Goal: Information Seeking & Learning: Check status

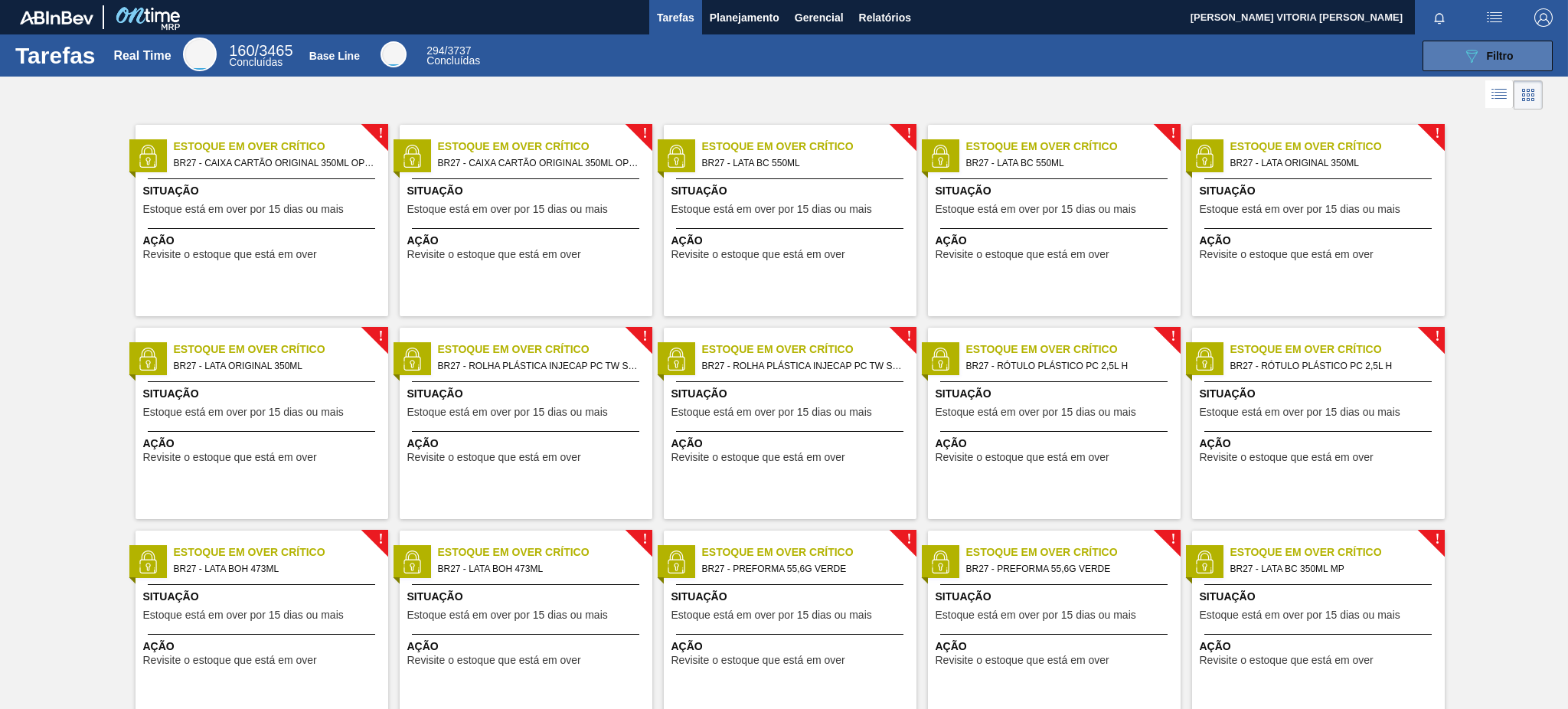
click at [1175, 55] on button "089F7B8B-B2A5-4AFE-B5C0-19BA573D28AC Filtro" at bounding box center [1488, 56] width 130 height 31
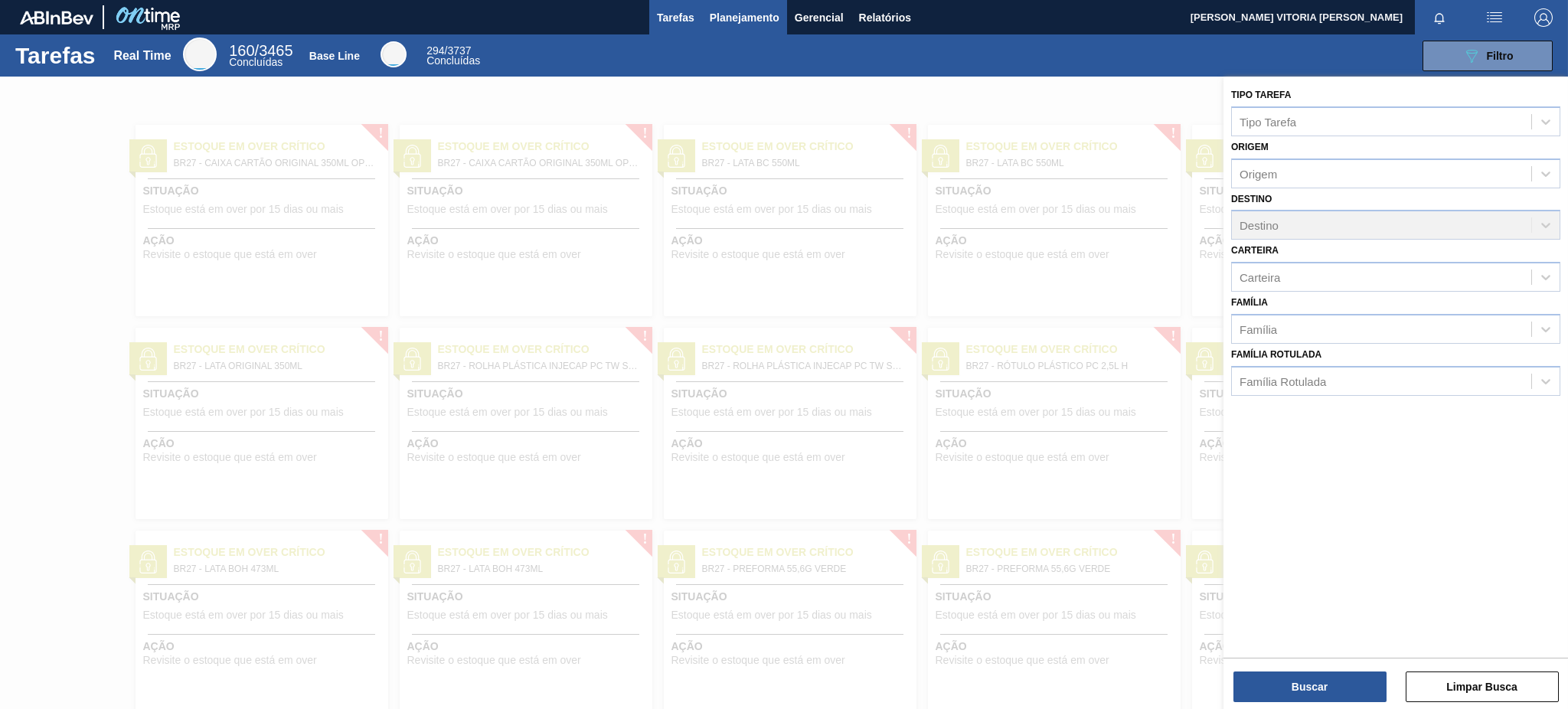
click at [750, 23] on span "Planejamento" at bounding box center [744, 17] width 70 height 19
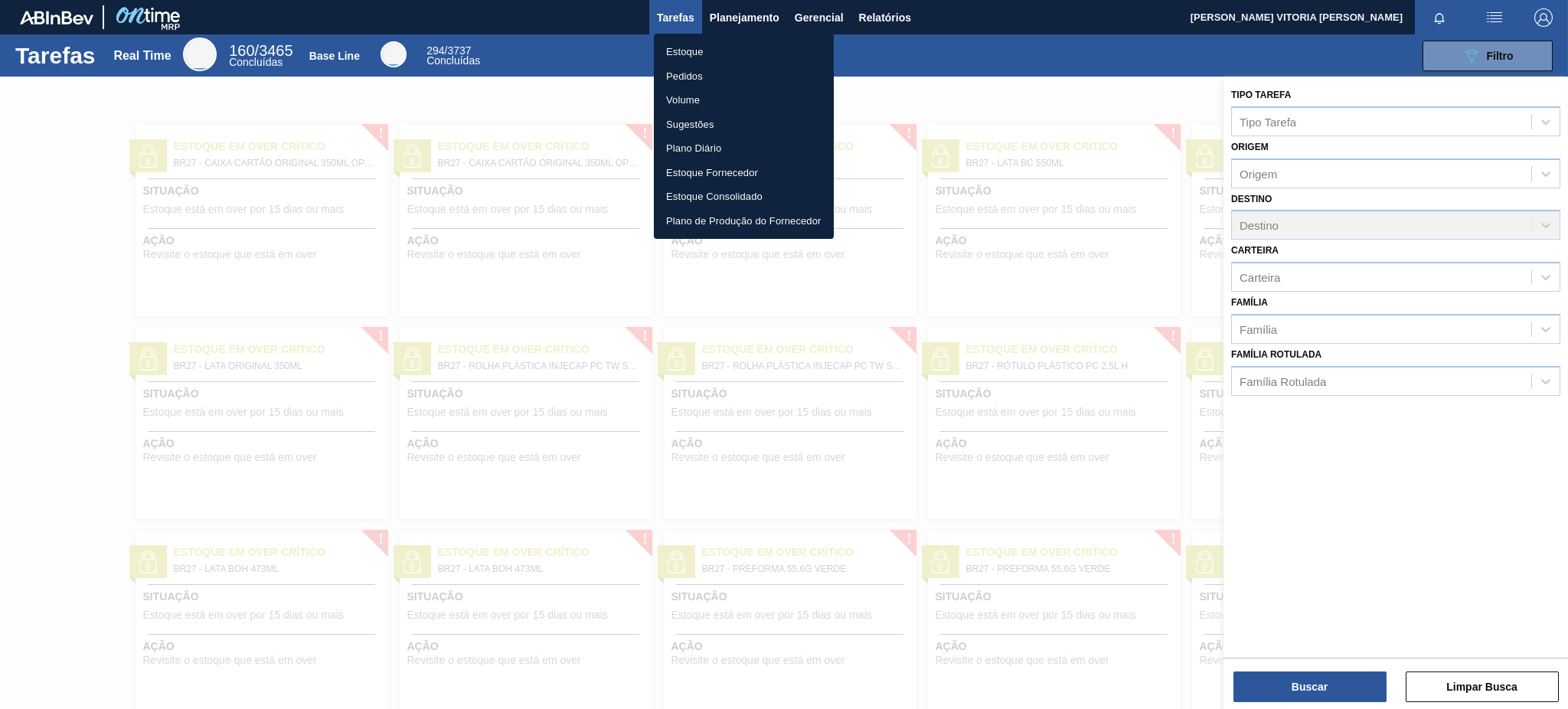
click at [740, 67] on li "Pedidos" at bounding box center [744, 76] width 180 height 24
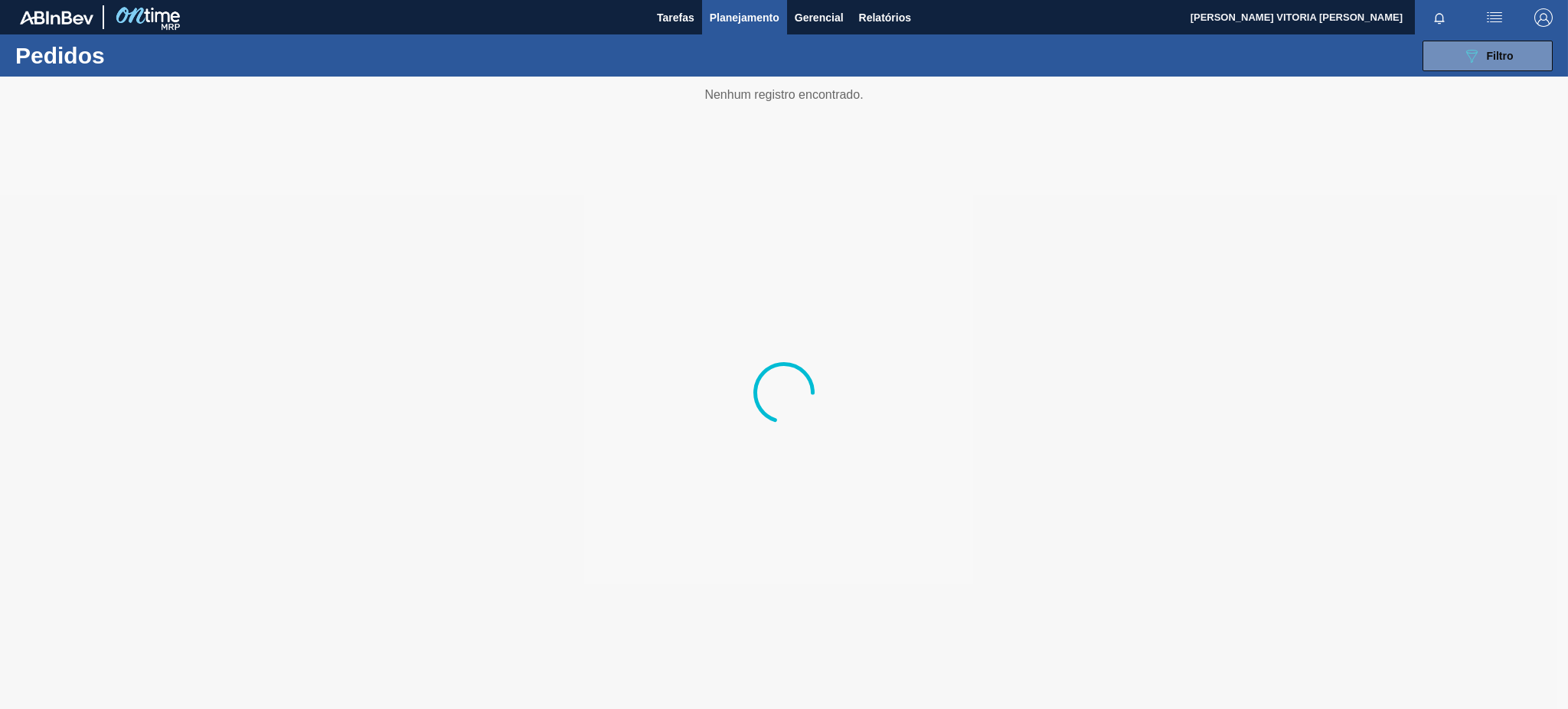
click at [739, 26] on button "Planejamento" at bounding box center [745, 17] width 85 height 35
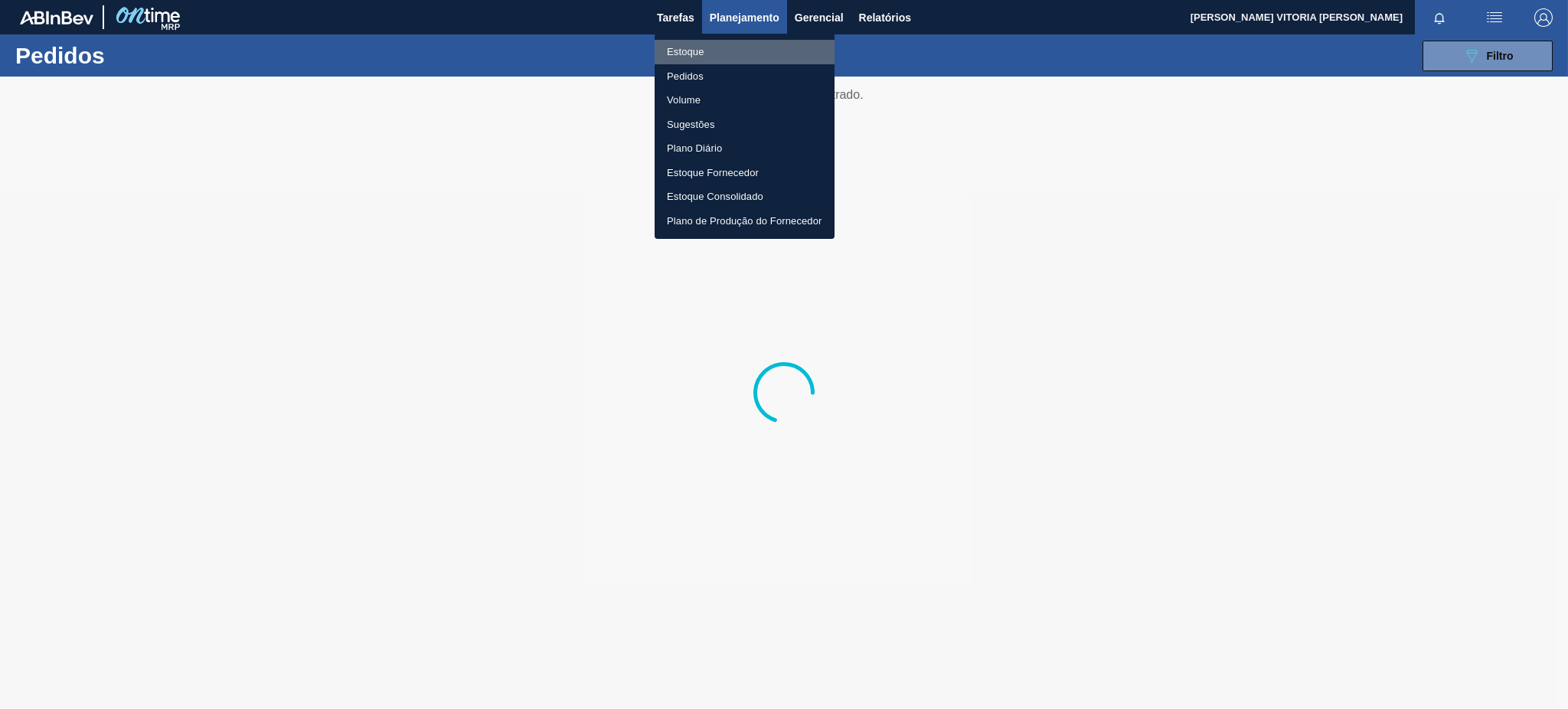
click at [726, 56] on li "Estoque" at bounding box center [745, 52] width 180 height 24
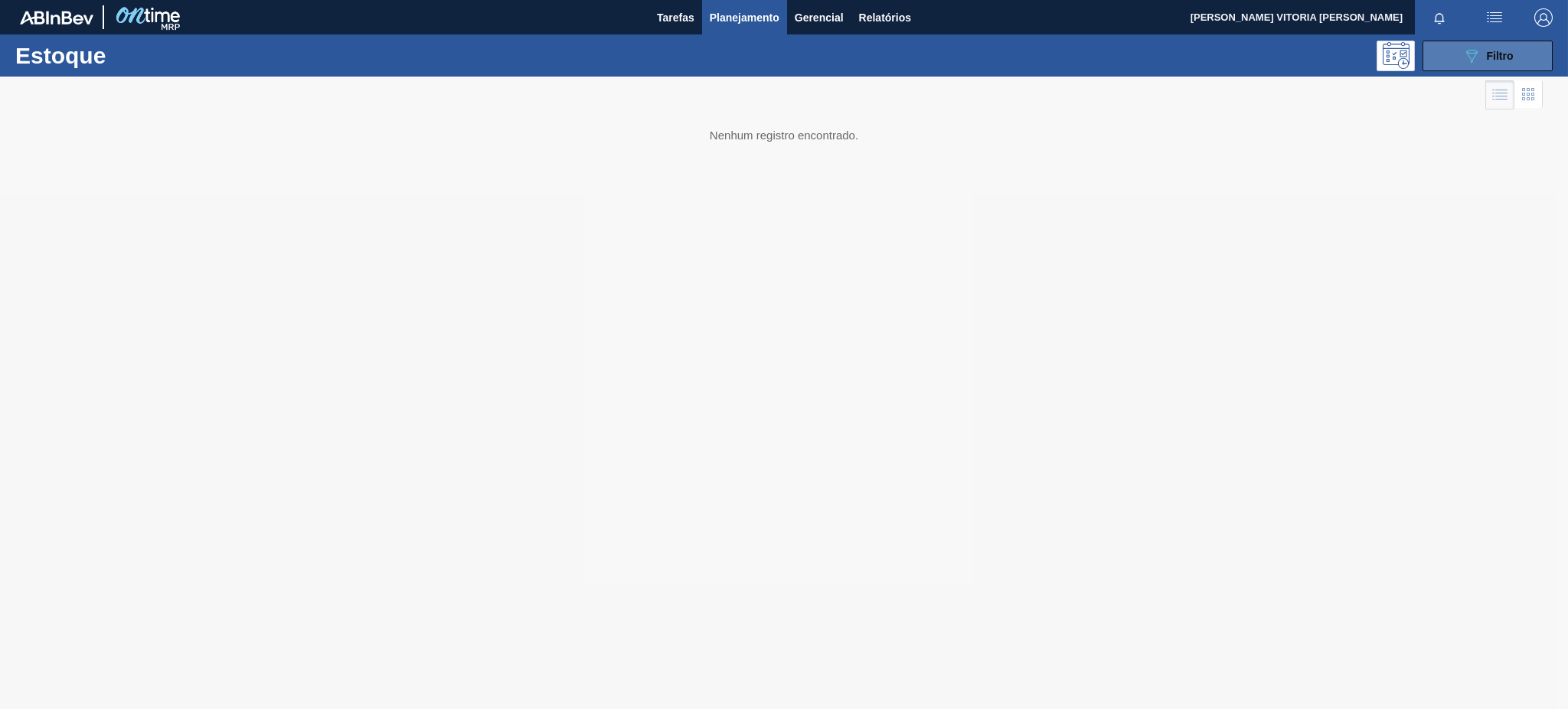
click at [1175, 57] on icon "089F7B8B-B2A5-4AFE-B5C0-19BA573D28AC" at bounding box center [1471, 56] width 19 height 19
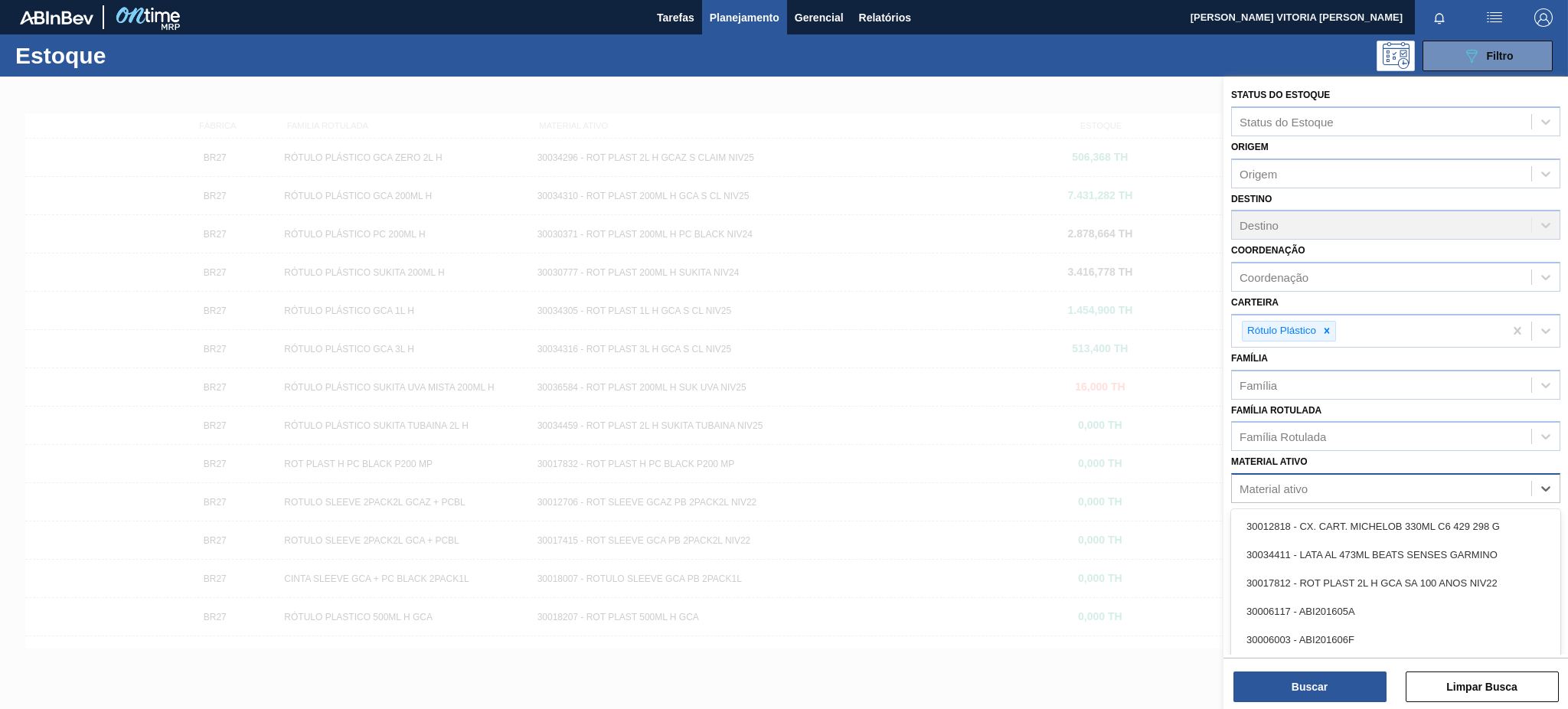
click at [1175, 482] on div "Material ativo" at bounding box center [1273, 488] width 68 height 13
paste ativo "30003498"
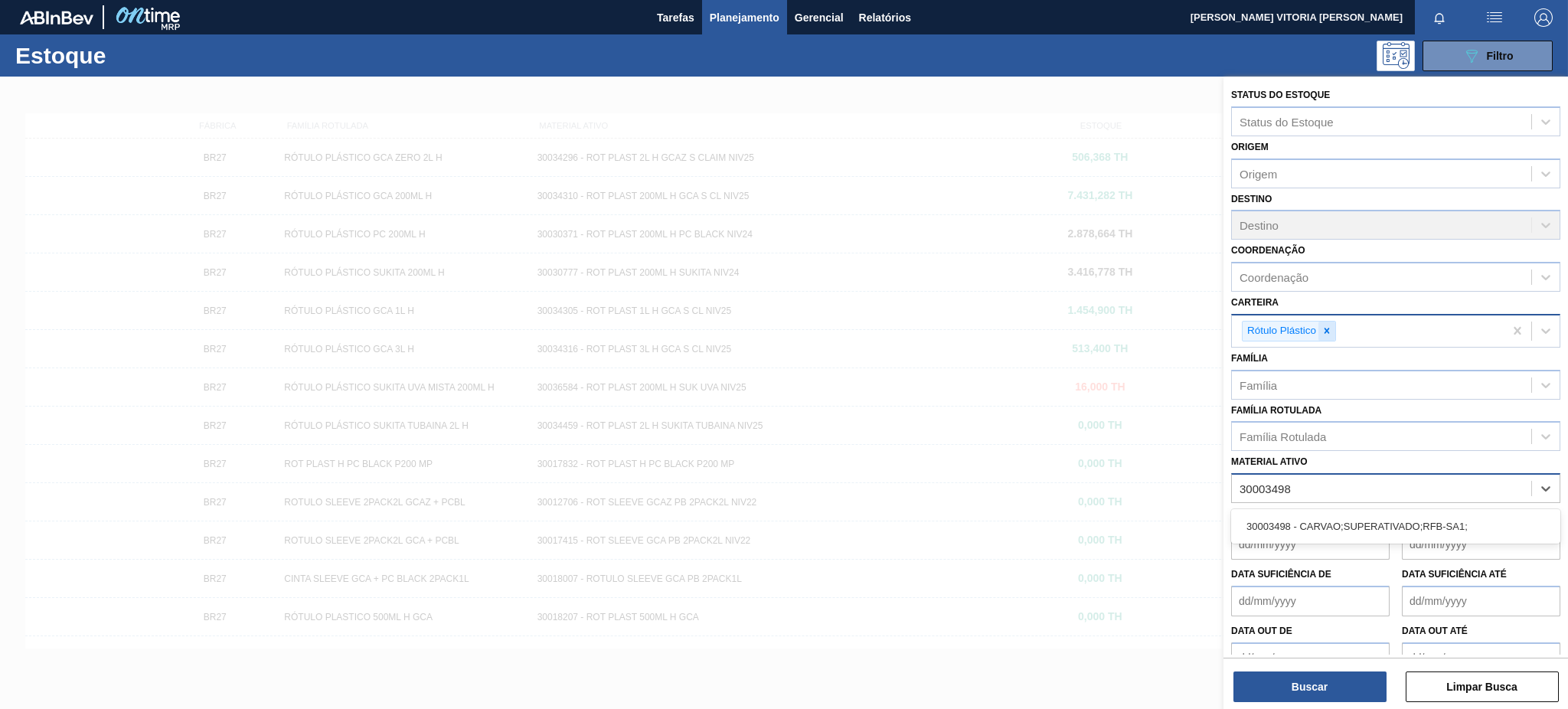
click at [1175, 328] on icon at bounding box center [1326, 330] width 10 height 10
type ativo "30003498"
click at [1175, 477] on div "Material ativo" at bounding box center [1381, 485] width 299 height 23
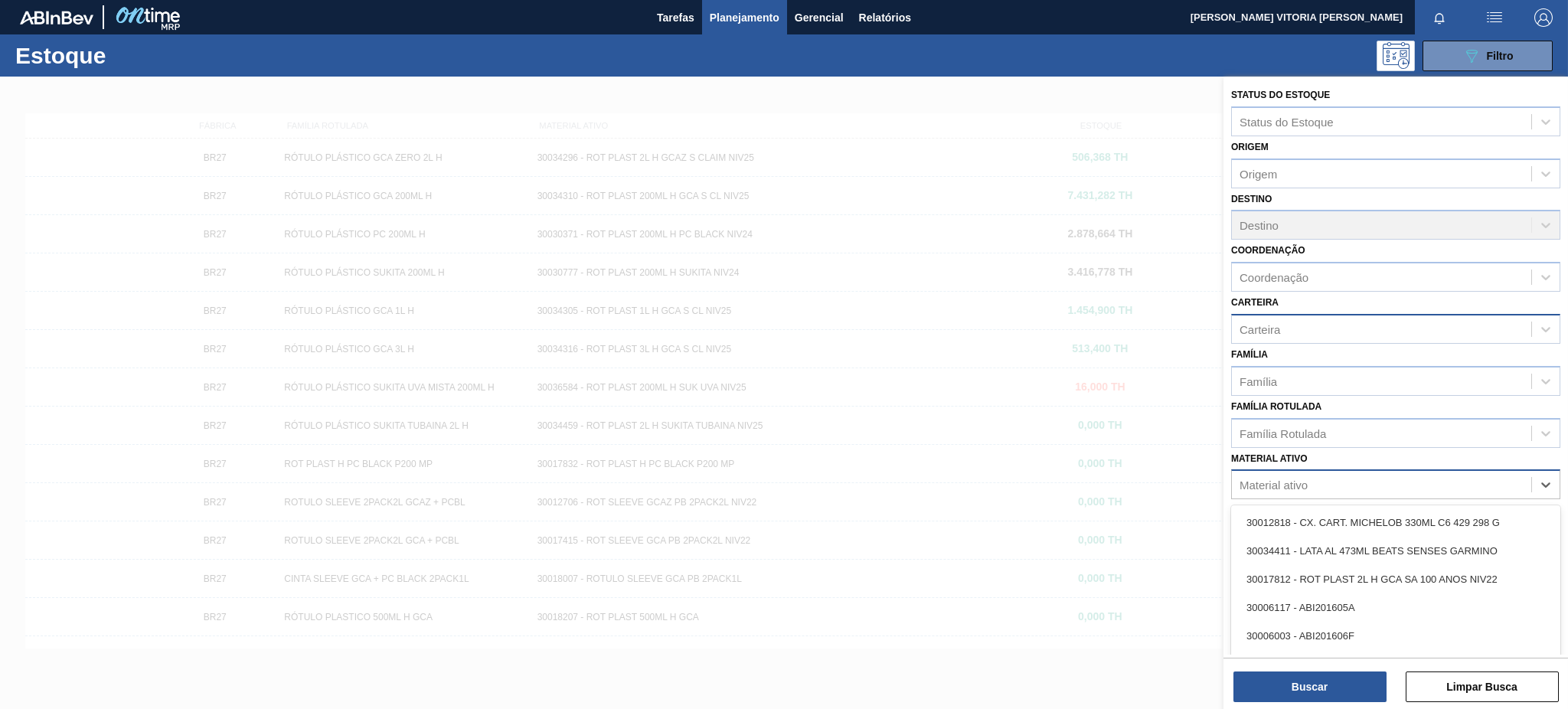
paste ativo "30003498"
type ativo "30003498"
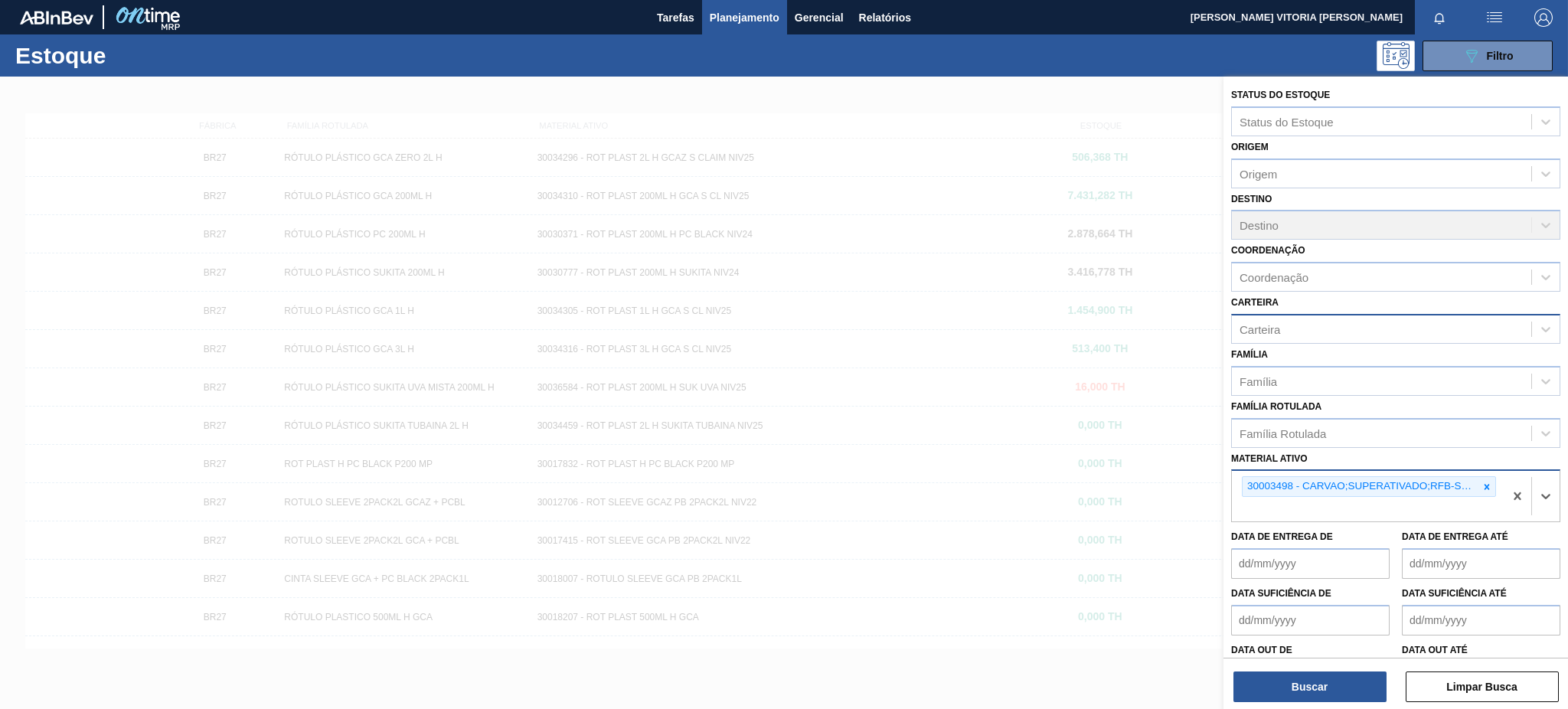
paste ativo "30034436"
type ativo "30034436"
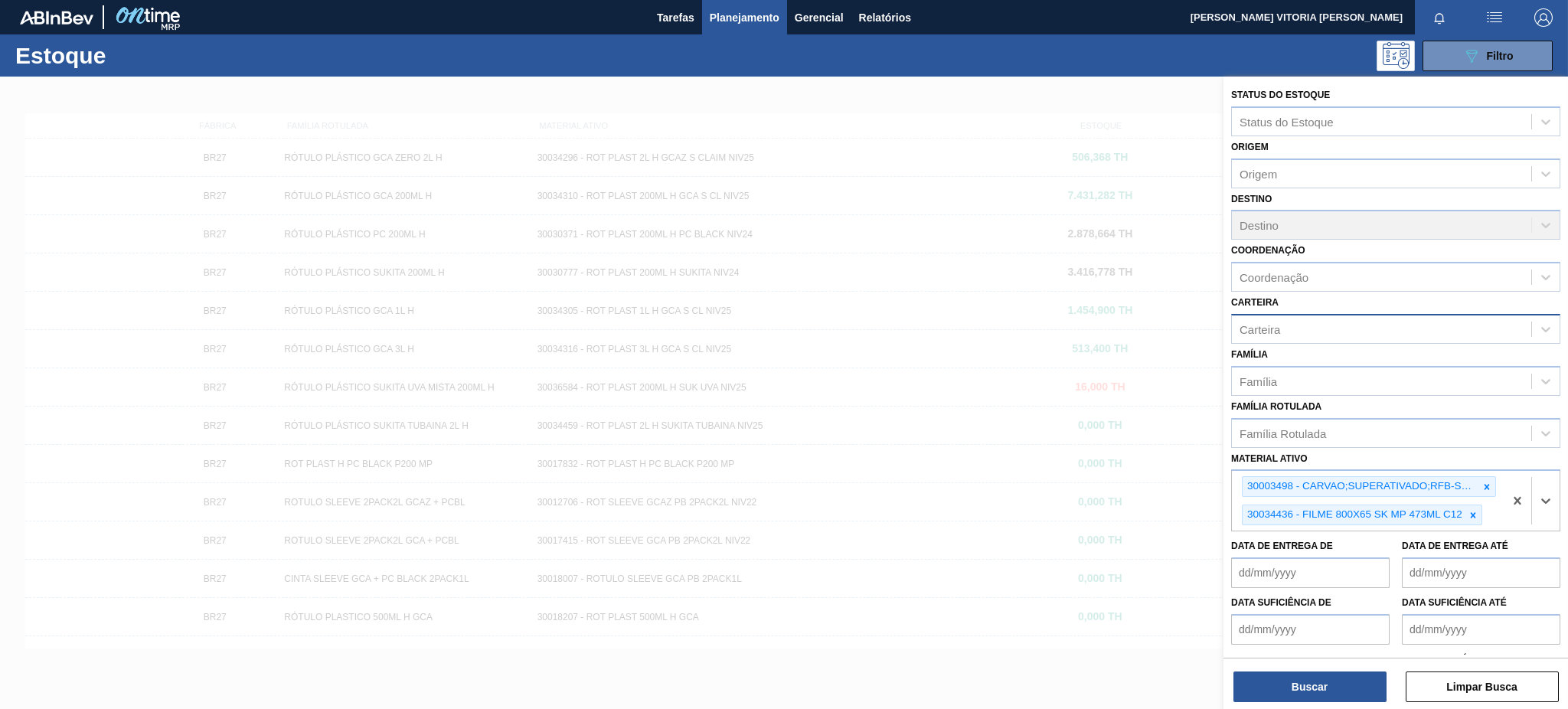
paste ativo "30033805"
type ativo "30033805"
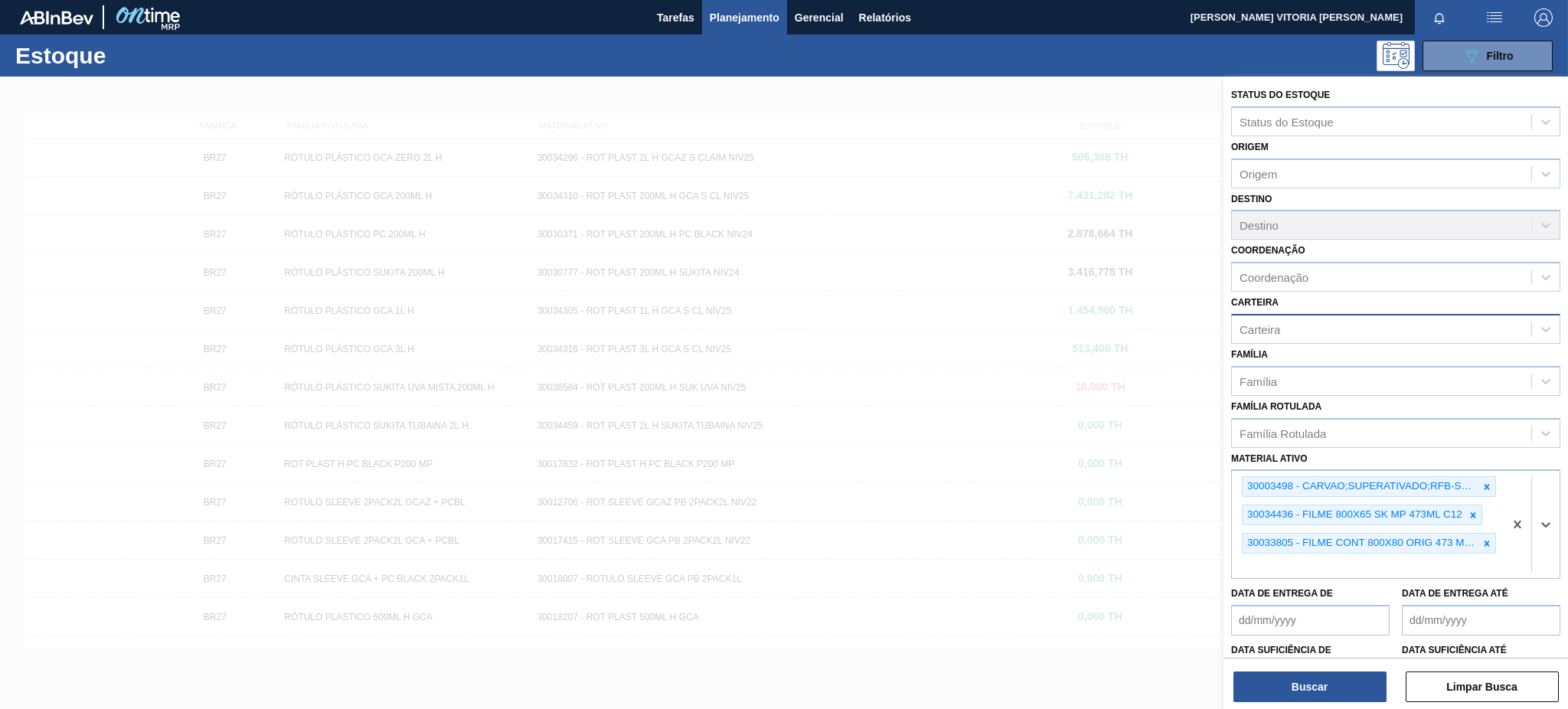
paste ativo "30009591"
type ativo "30009591"
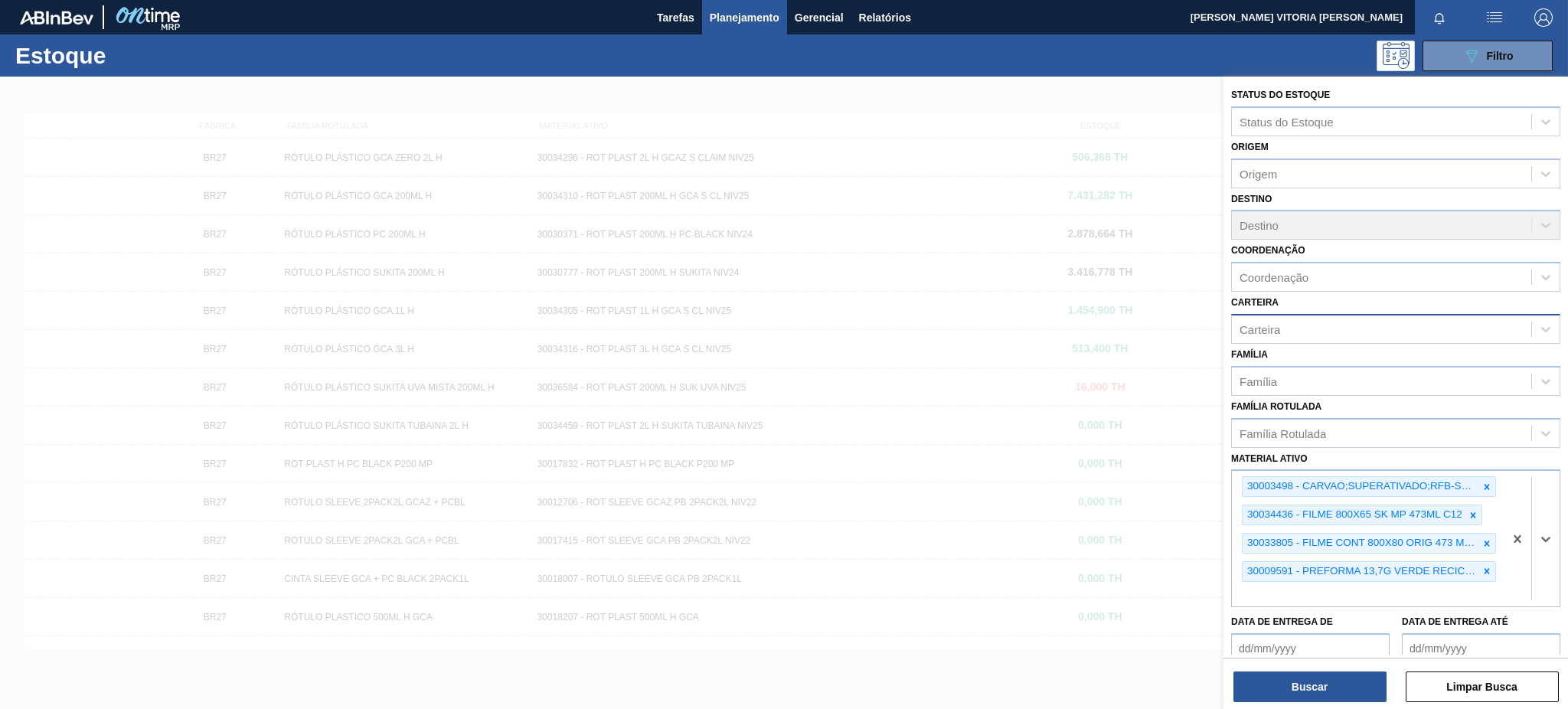
paste ativo "30002189"
type ativo "30002189"
paste ativo "30030387"
type ativo "30030387"
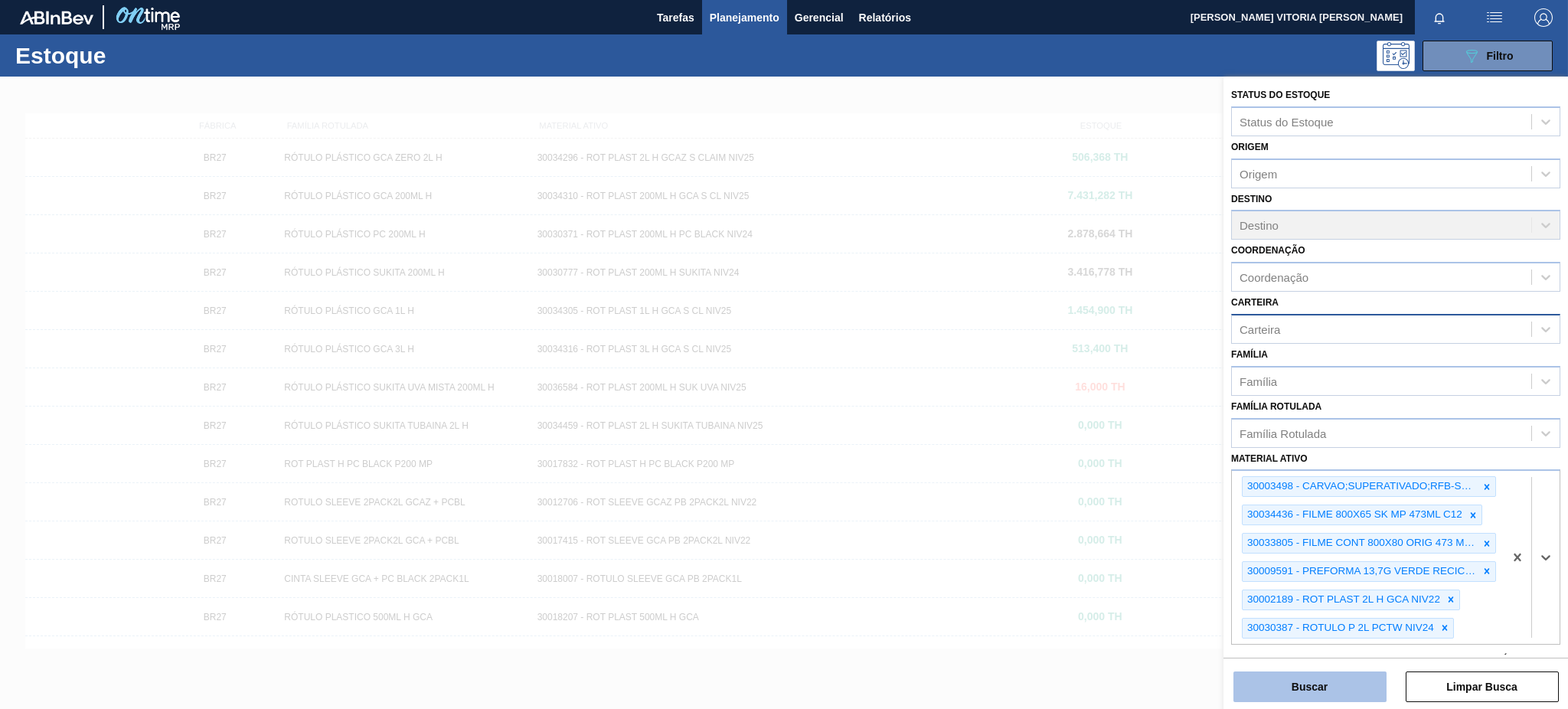
click at [1175, 531] on button "Buscar" at bounding box center [1310, 686] width 153 height 31
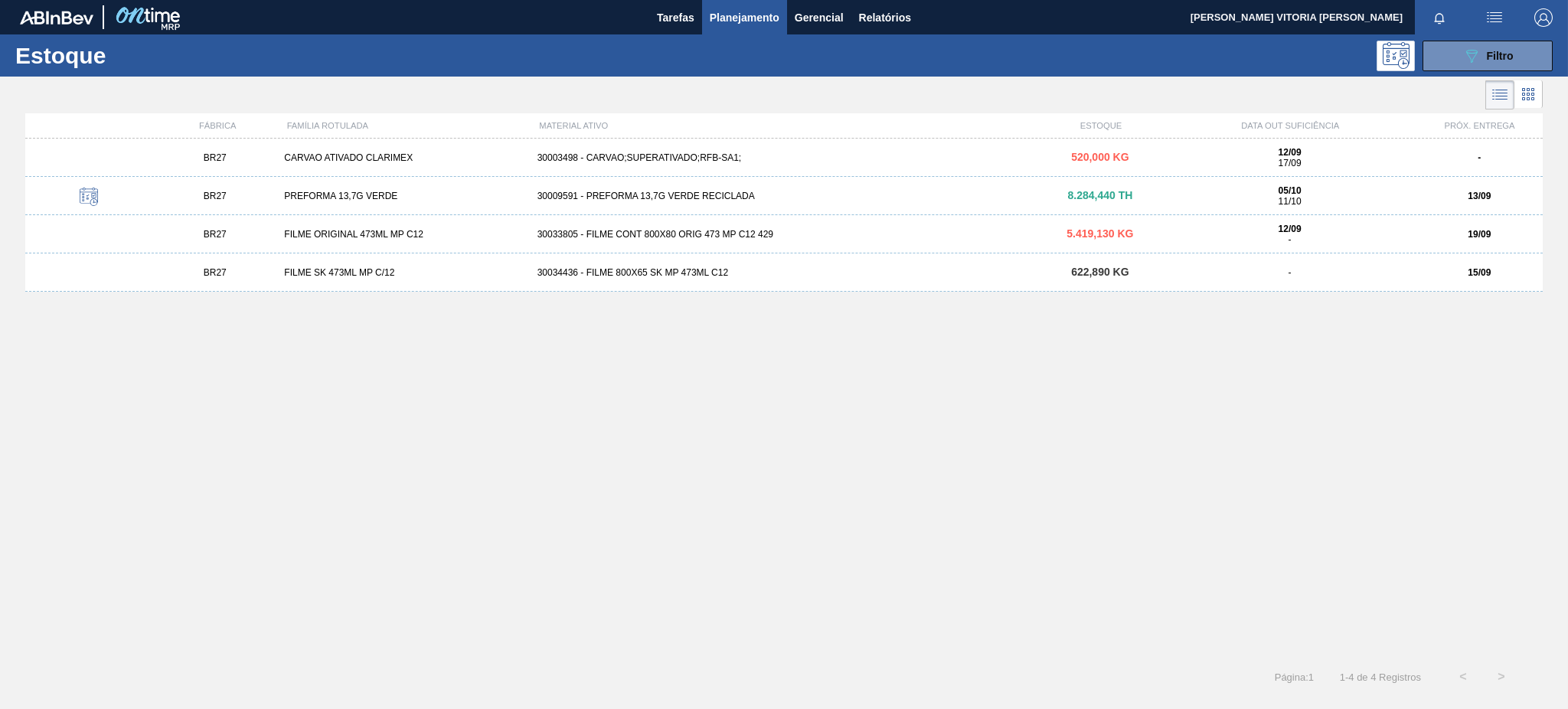
click at [790, 232] on div "30033805 - FILME CONT 800X80 ORIG 473 MP C12 429" at bounding box center [784, 233] width 506 height 10
click at [887, 197] on div "30009591 - PREFORMA 13,7G VERDE RECICLADA" at bounding box center [784, 196] width 506 height 10
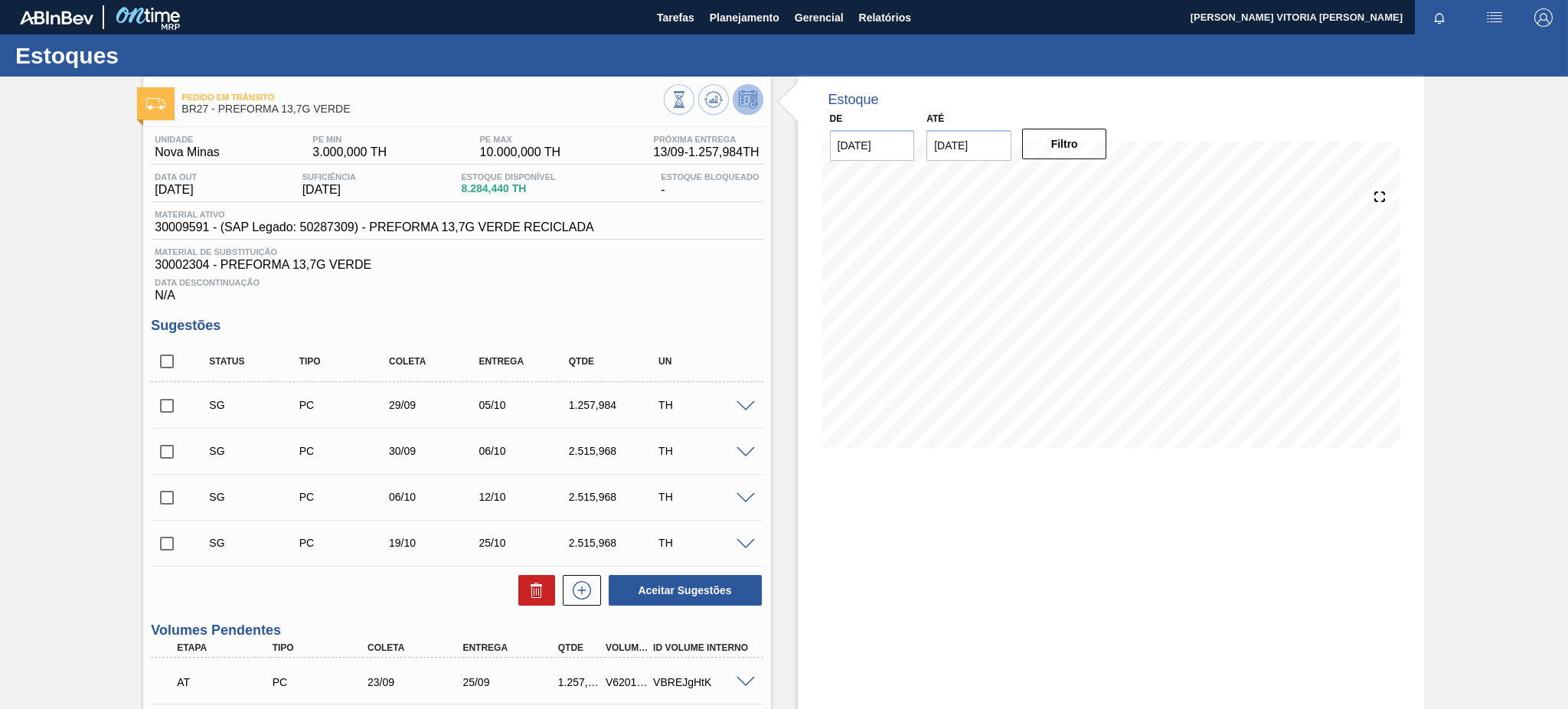
click at [518, 183] on span "8.284,440 TH" at bounding box center [508, 188] width 94 height 11
click at [670, 188] on div "Estoque Bloqueado -" at bounding box center [709, 184] width 105 height 24
click at [680, 97] on icon at bounding box center [678, 99] width 17 height 17
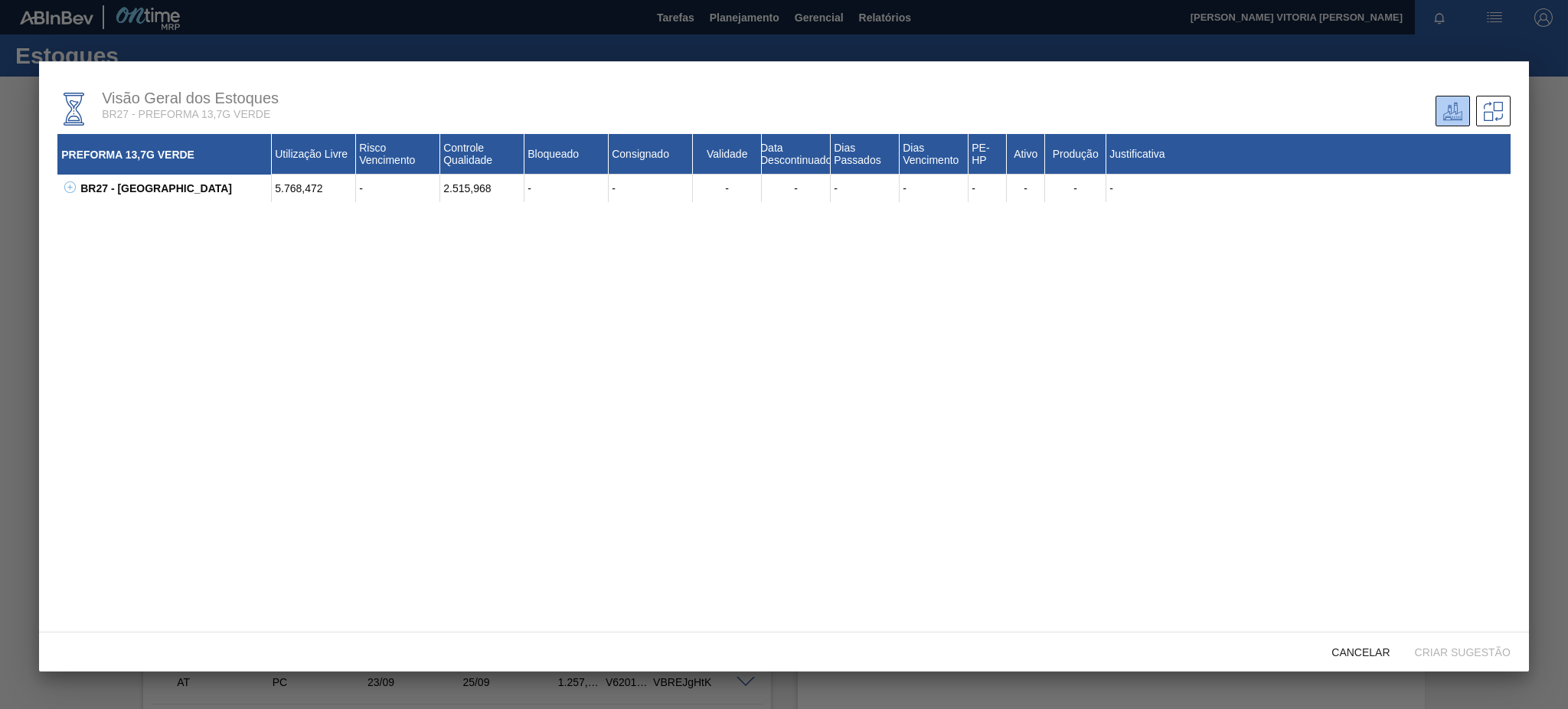
click at [70, 188] on icon at bounding box center [70, 188] width 11 height 11
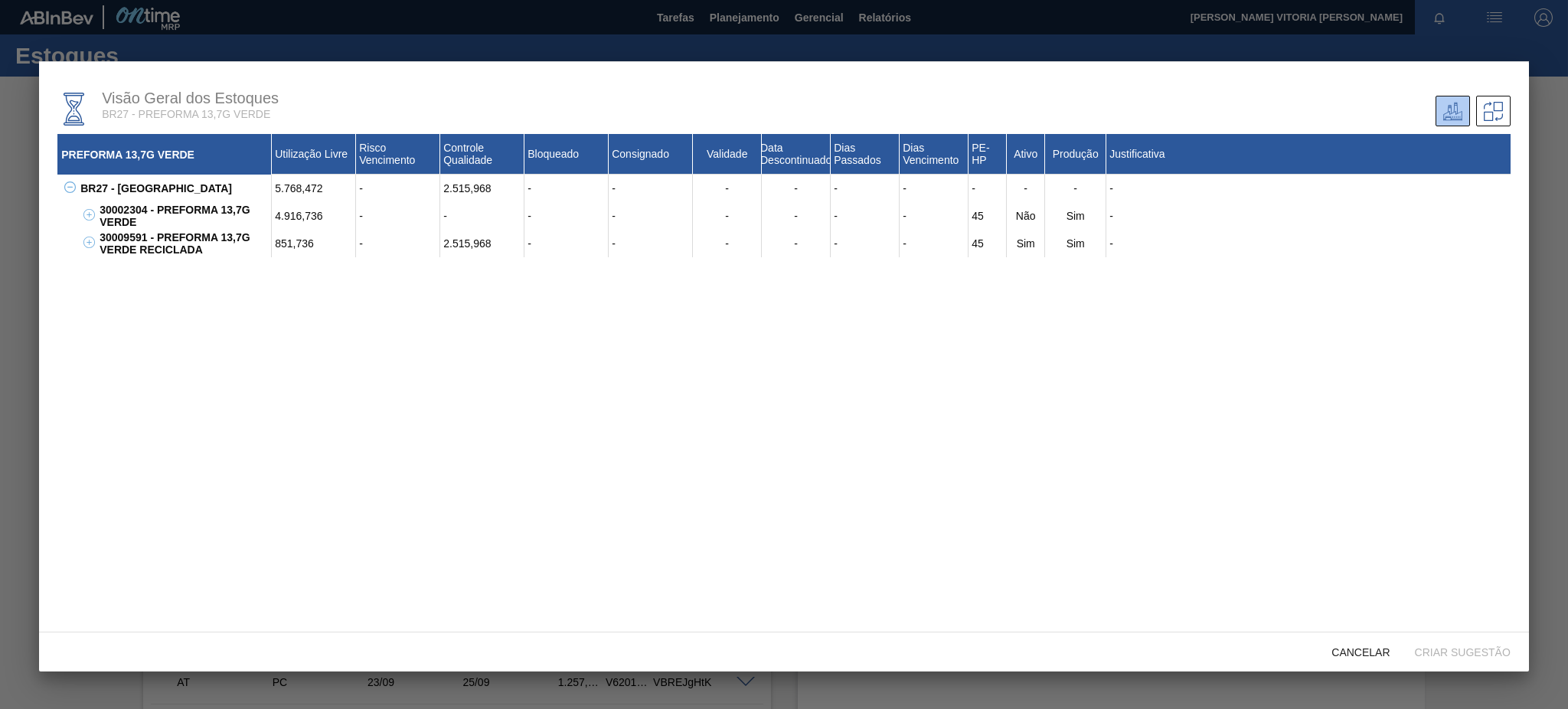
click at [875, 42] on div at bounding box center [784, 354] width 1568 height 709
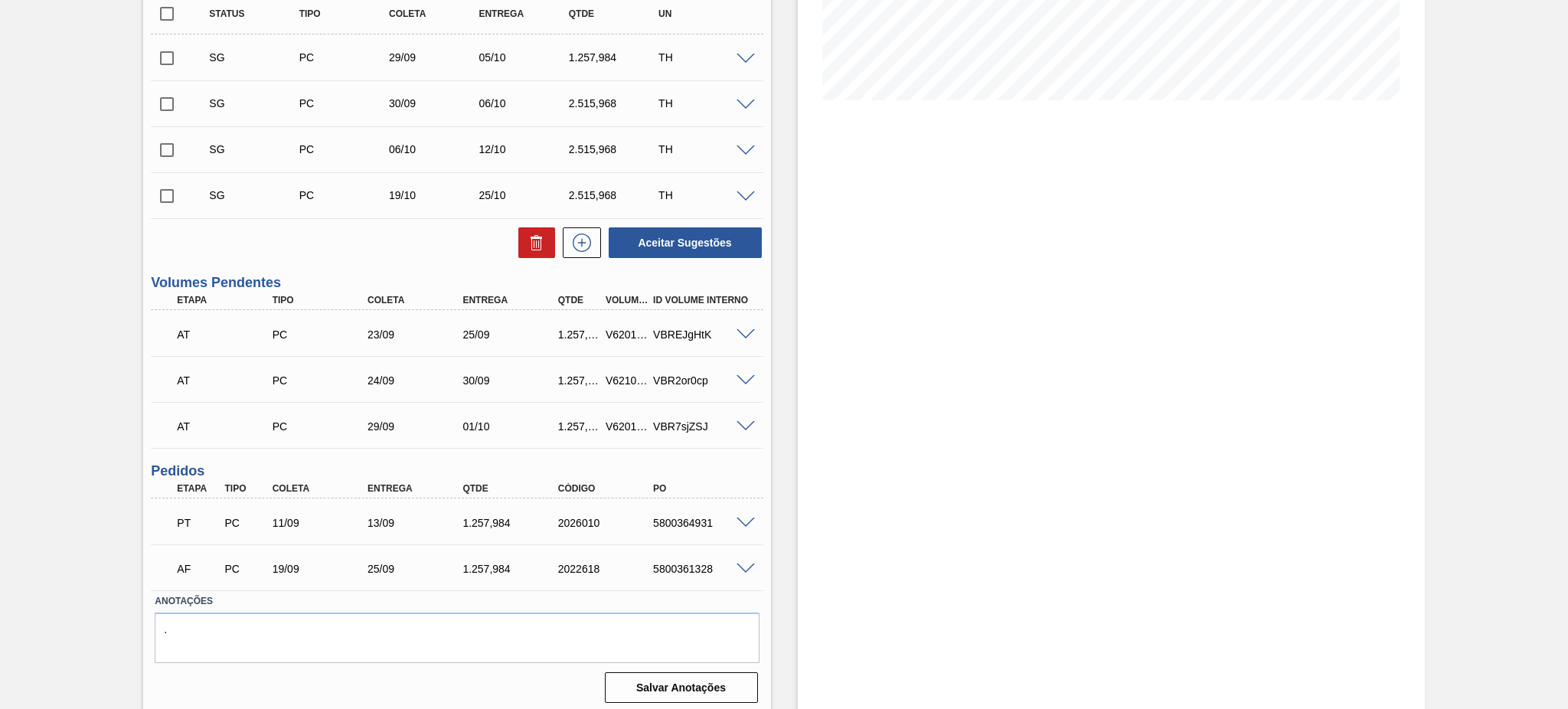
scroll to position [352, 0]
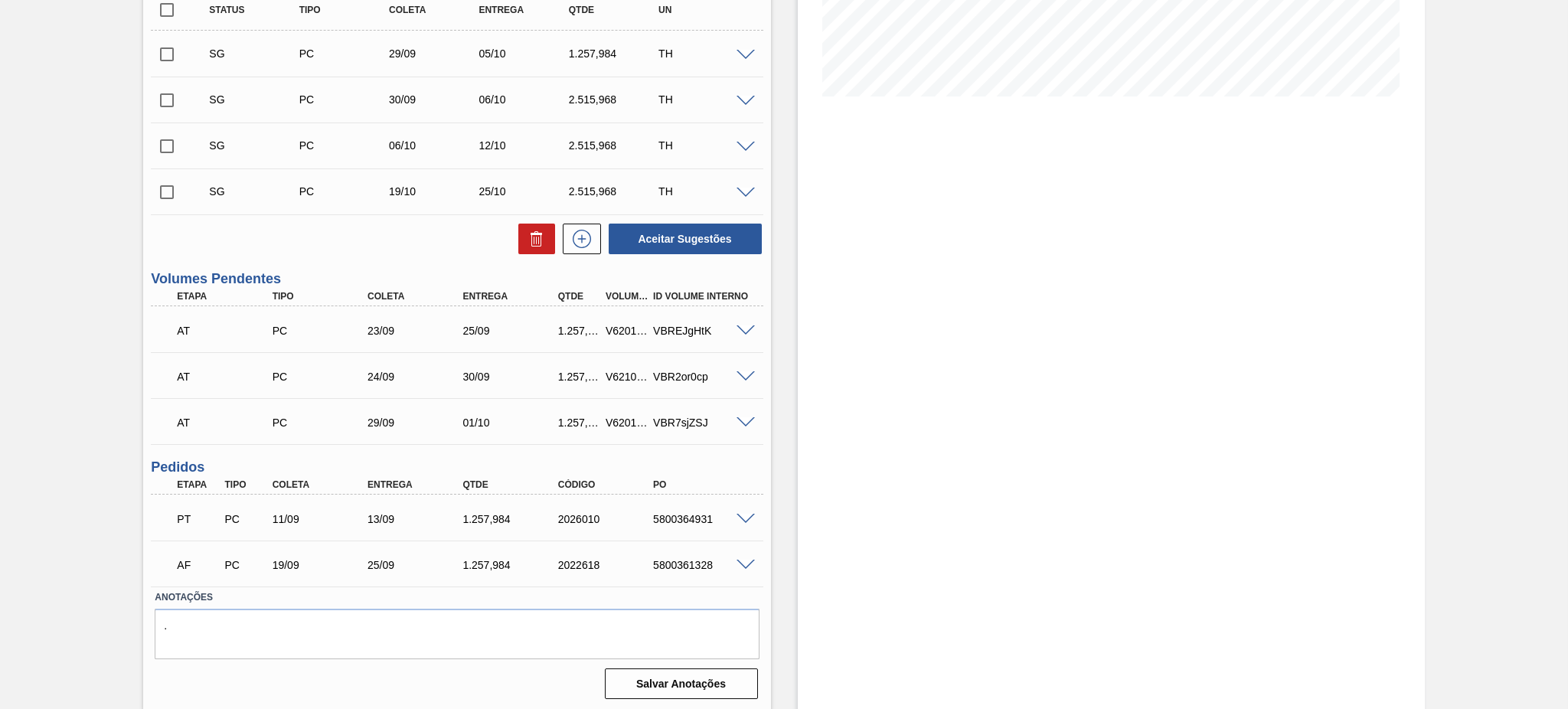
click at [737, 515] on span at bounding box center [745, 519] width 19 height 11
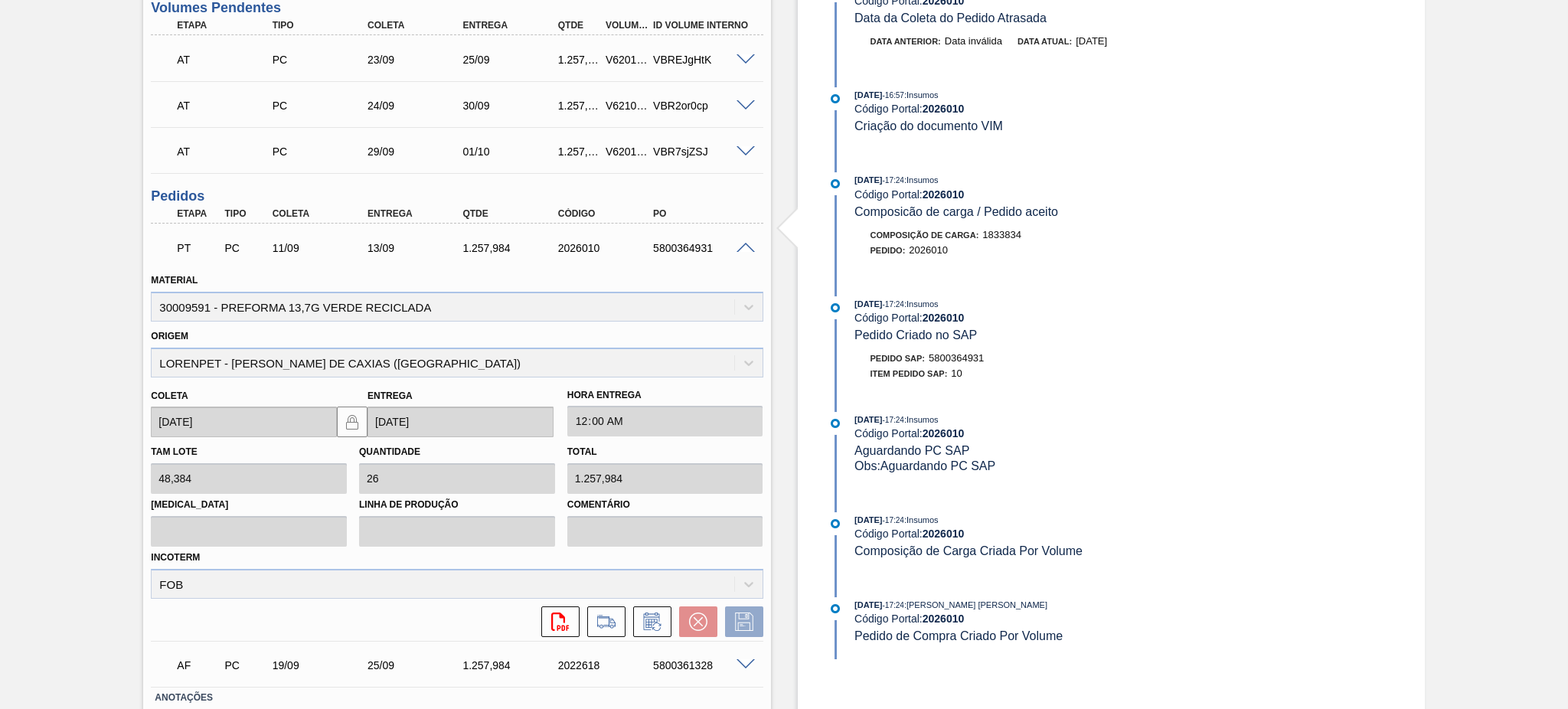
scroll to position [657, 0]
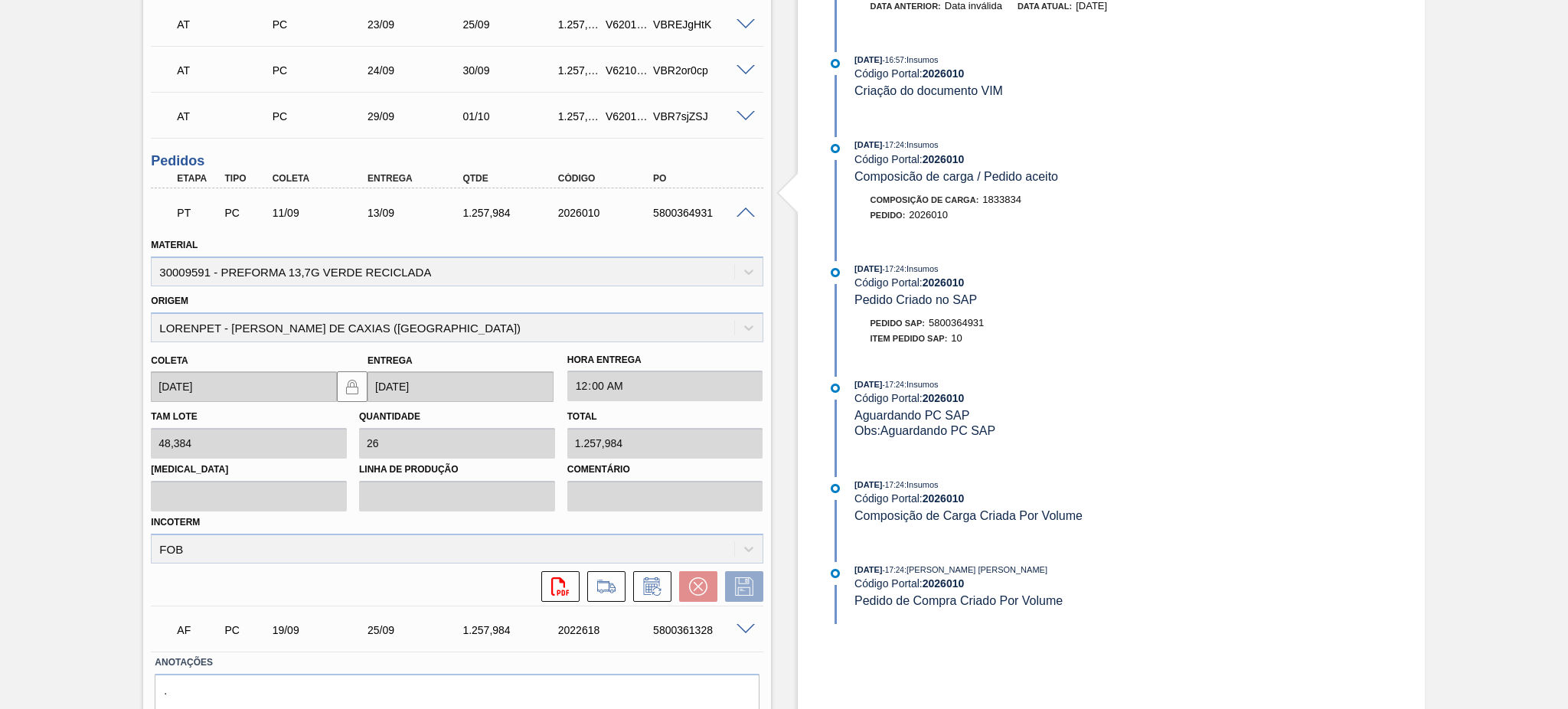
click at [743, 213] on span at bounding box center [745, 213] width 19 height 11
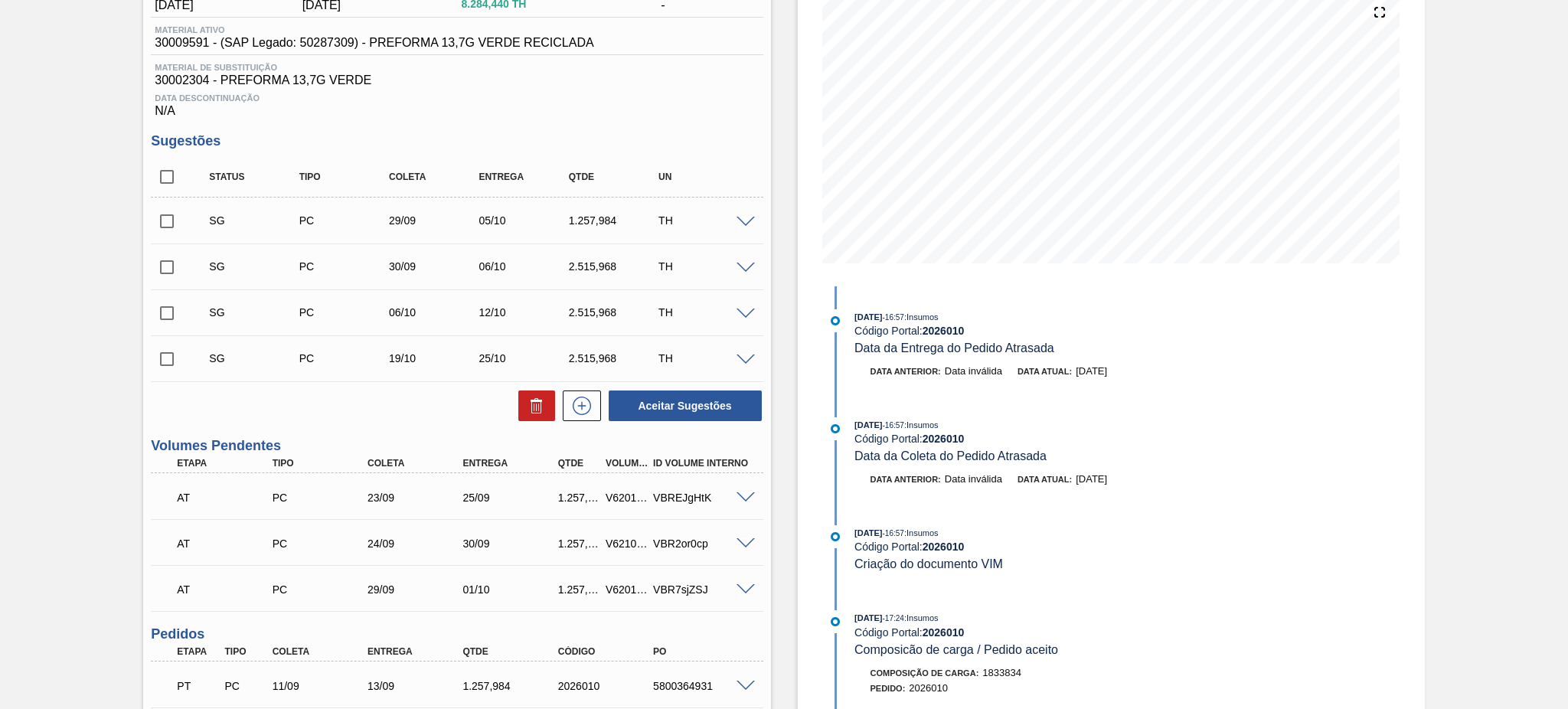
scroll to position [0, 0]
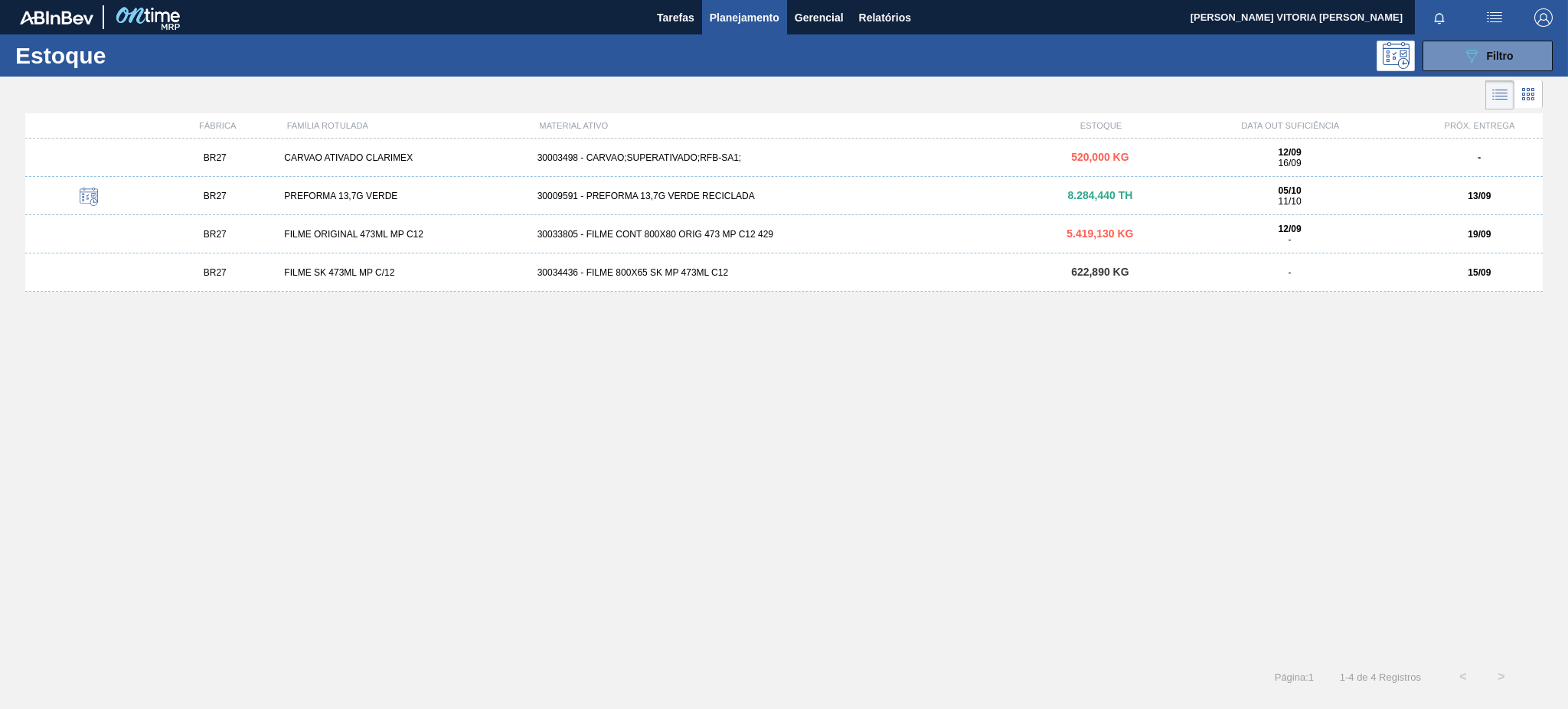
drag, startPoint x: 1467, startPoint y: 60, endPoint x: 1458, endPoint y: 91, distance: 32.3
click at [1175, 60] on icon "089F7B8B-B2A5-4AFE-B5C0-19BA573D28AC" at bounding box center [1471, 56] width 19 height 19
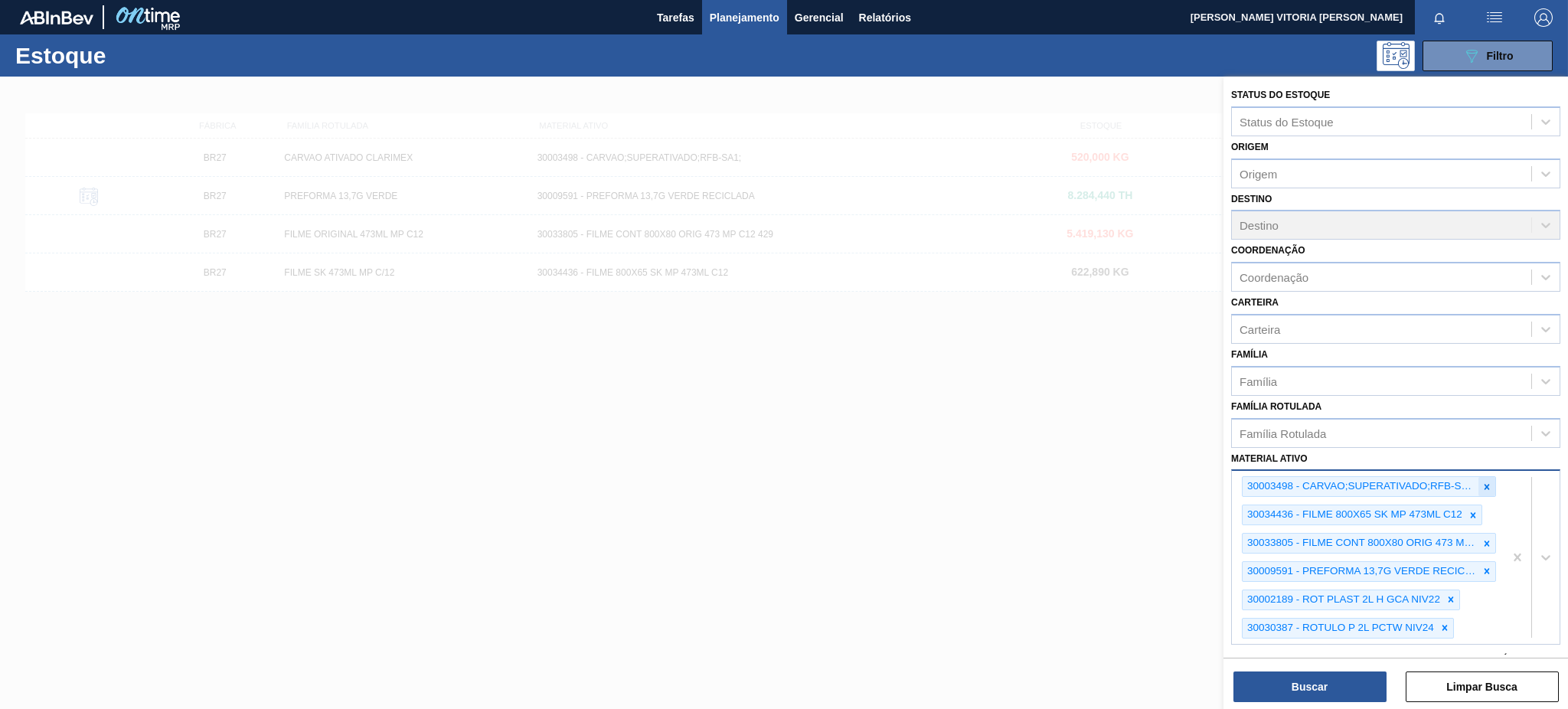
click at [1175, 481] on icon at bounding box center [1486, 486] width 10 height 10
click at [1175, 477] on div at bounding box center [1472, 487] width 17 height 19
click at [1175, 481] on icon at bounding box center [1486, 486] width 10 height 10
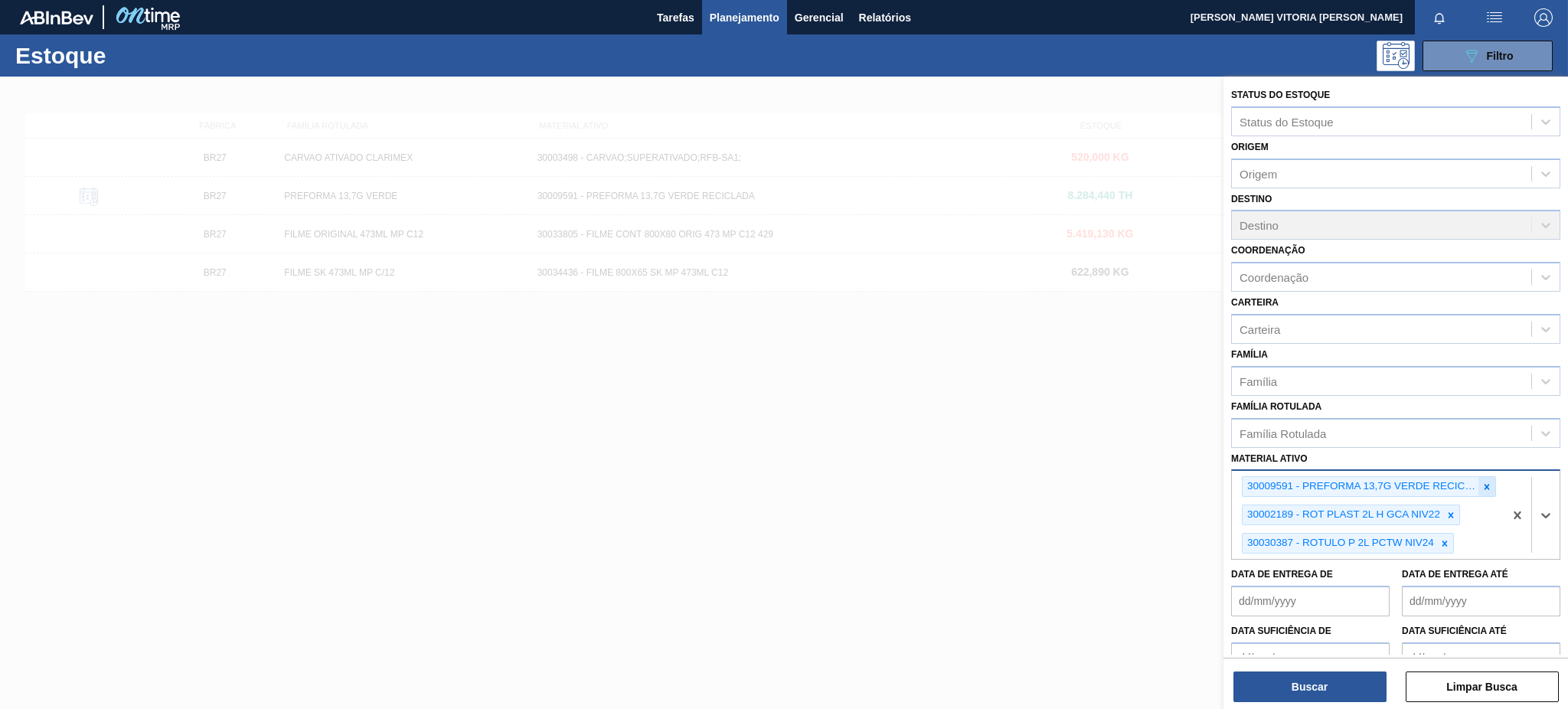
click at [1175, 481] on icon at bounding box center [1486, 486] width 10 height 10
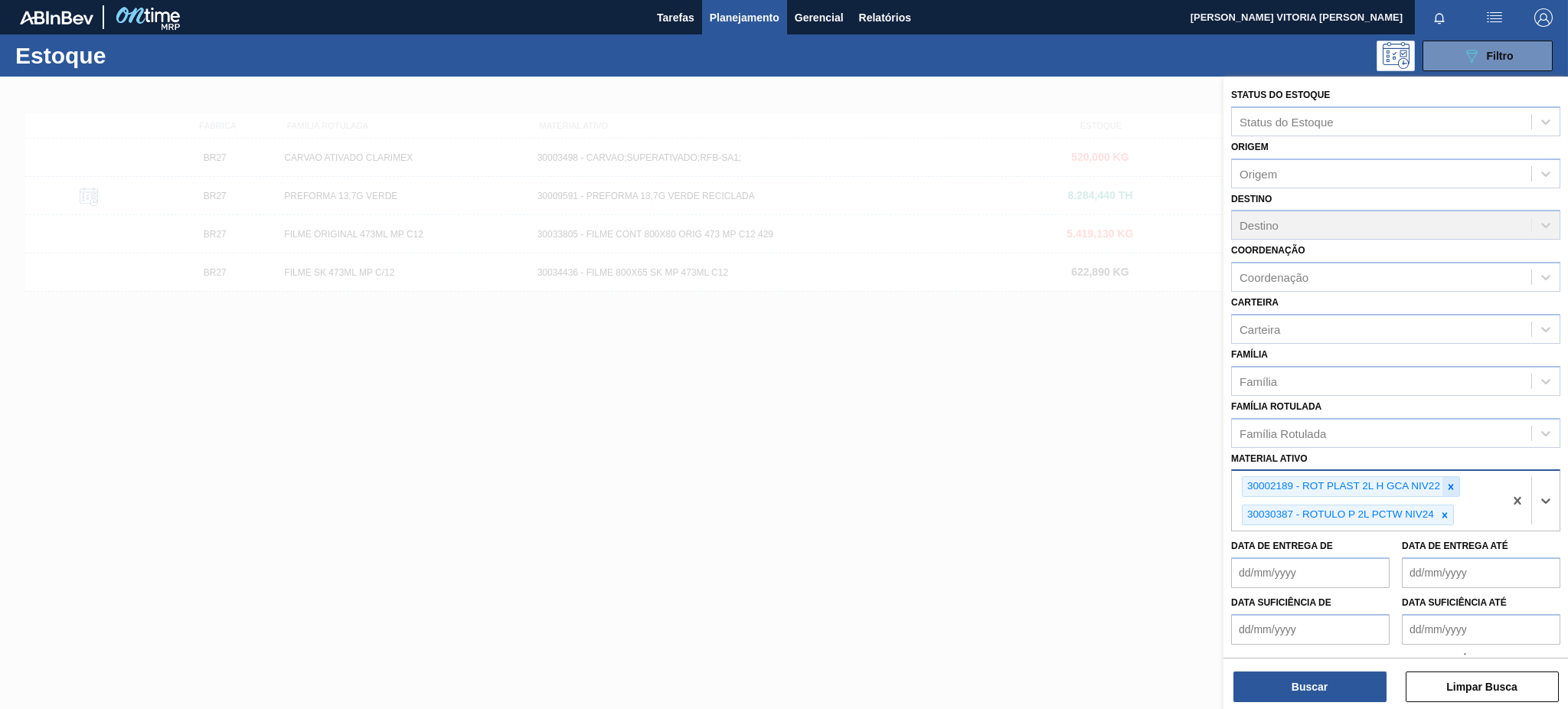
click at [1175, 484] on icon at bounding box center [1450, 486] width 10 height 10
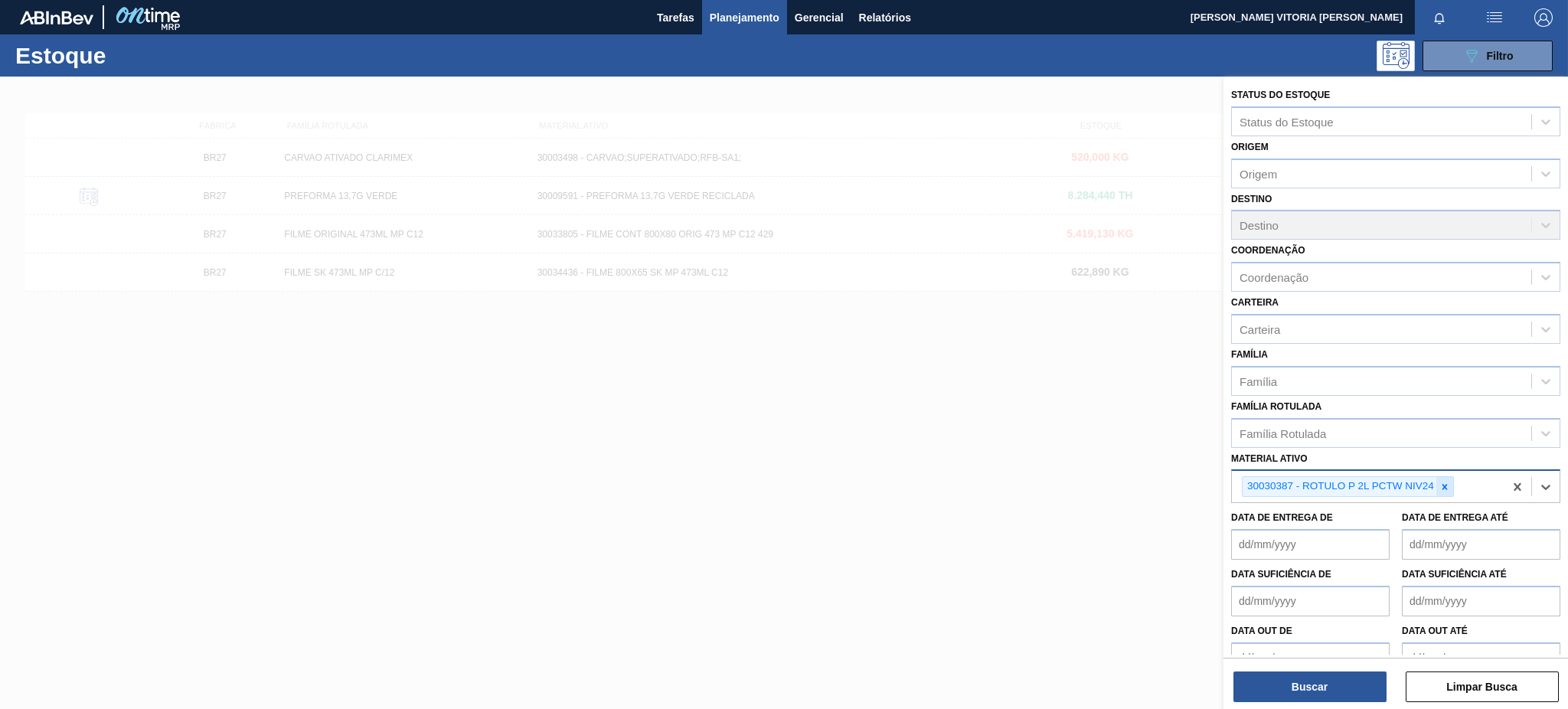
click at [1175, 488] on div at bounding box center [1444, 487] width 17 height 19
click at [1175, 324] on div "Carteira" at bounding box center [1381, 329] width 299 height 23
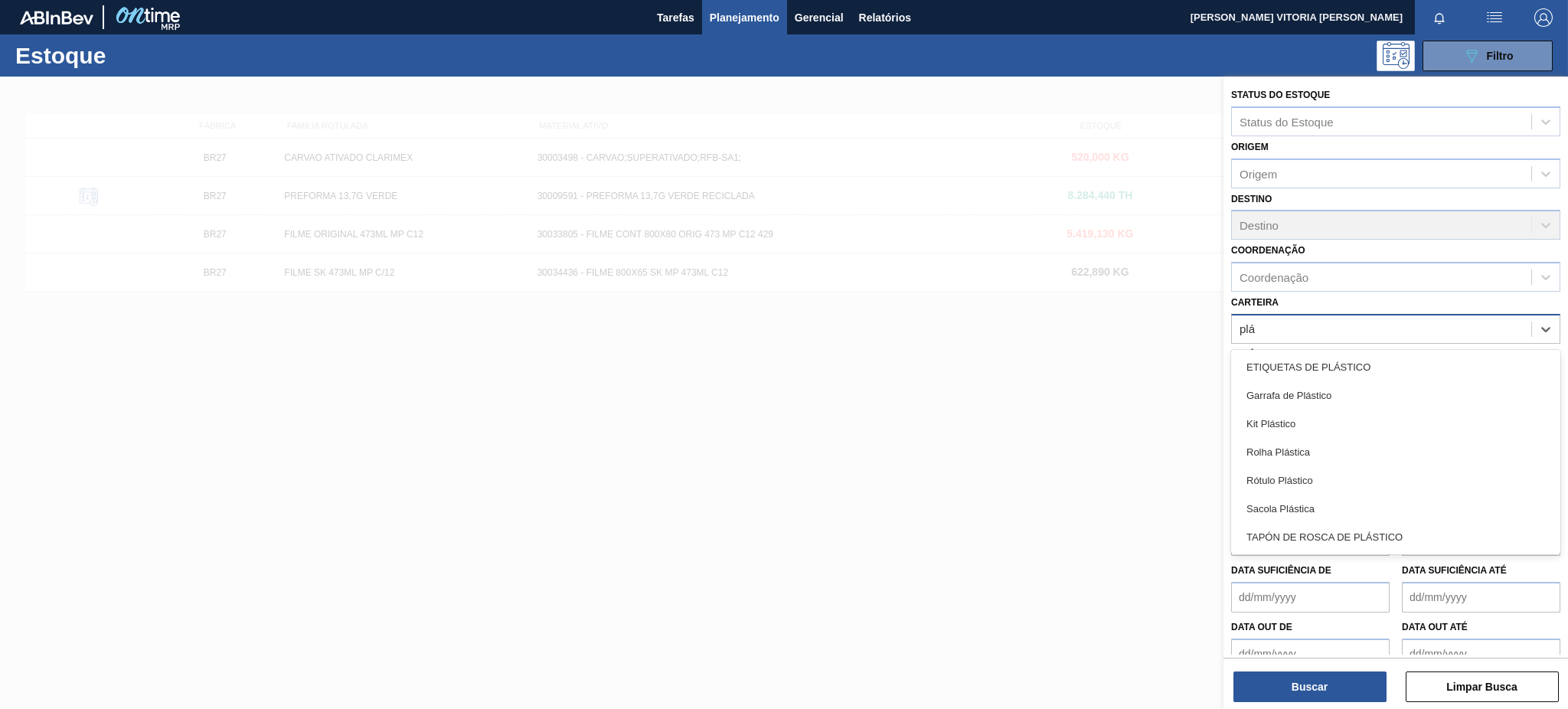
type input "plás"
click at [1175, 469] on div "Rótulo Plástico" at bounding box center [1395, 480] width 329 height 28
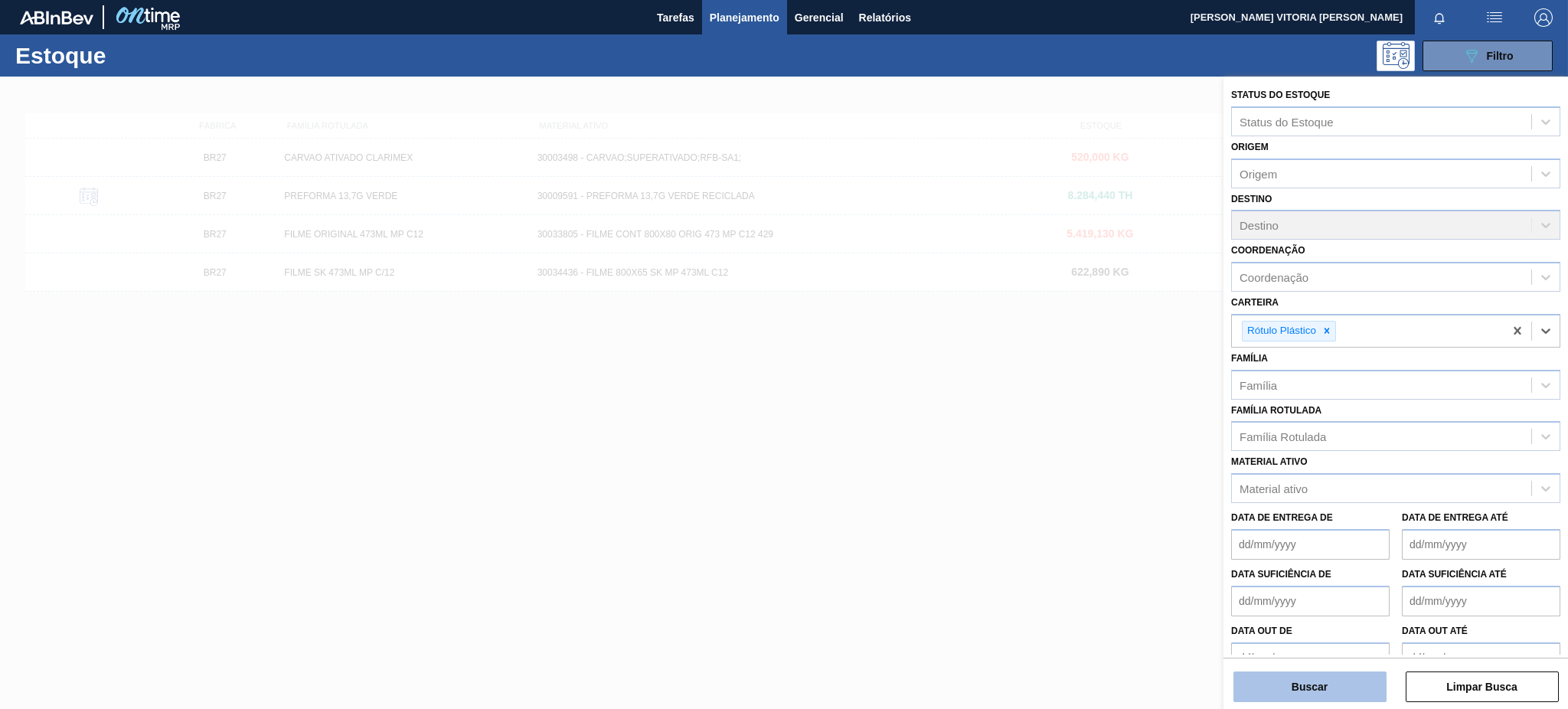
click at [1175, 531] on button "Buscar" at bounding box center [1310, 686] width 153 height 31
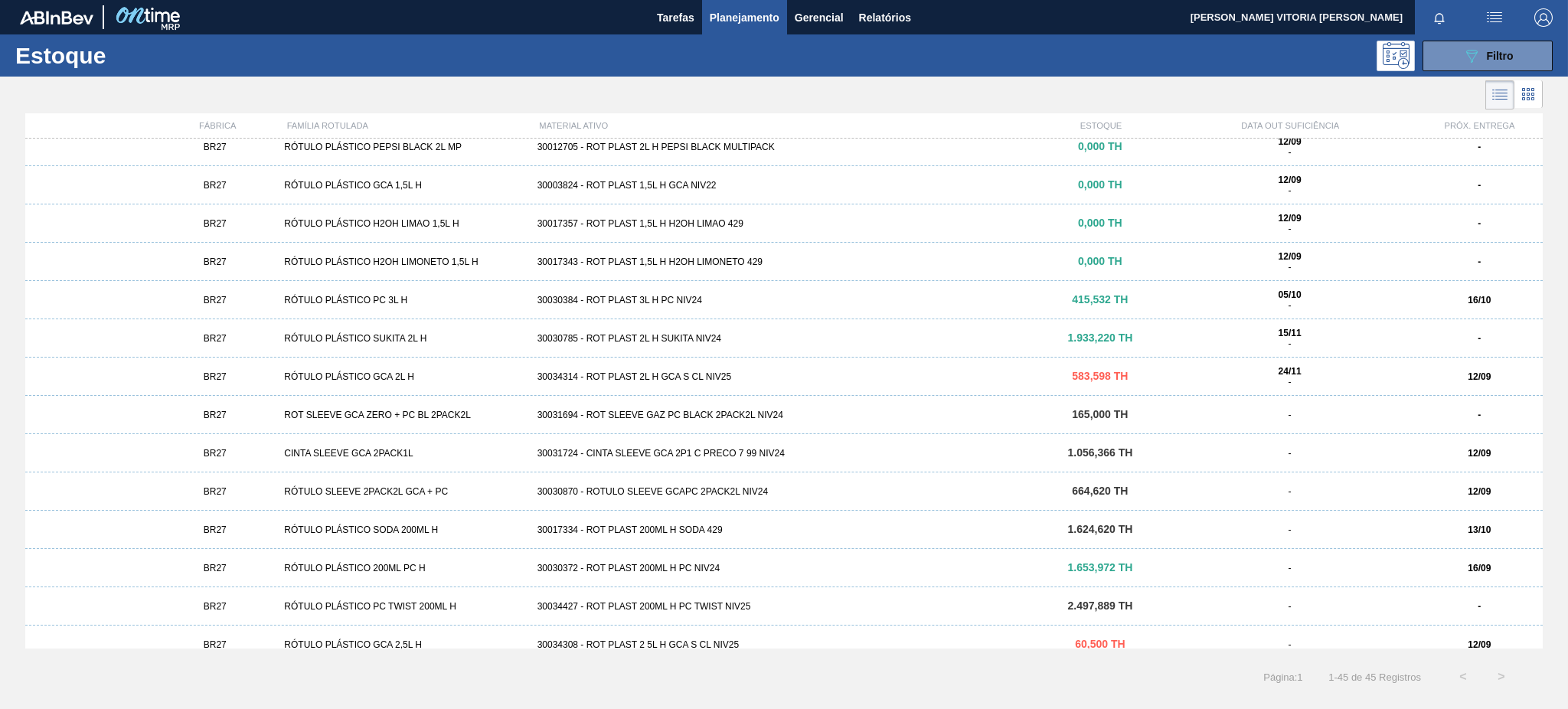
scroll to position [510, 0]
click at [821, 370] on div "30034314 - ROT PLAST 2L H GCA S CL NIV25" at bounding box center [784, 375] width 506 height 10
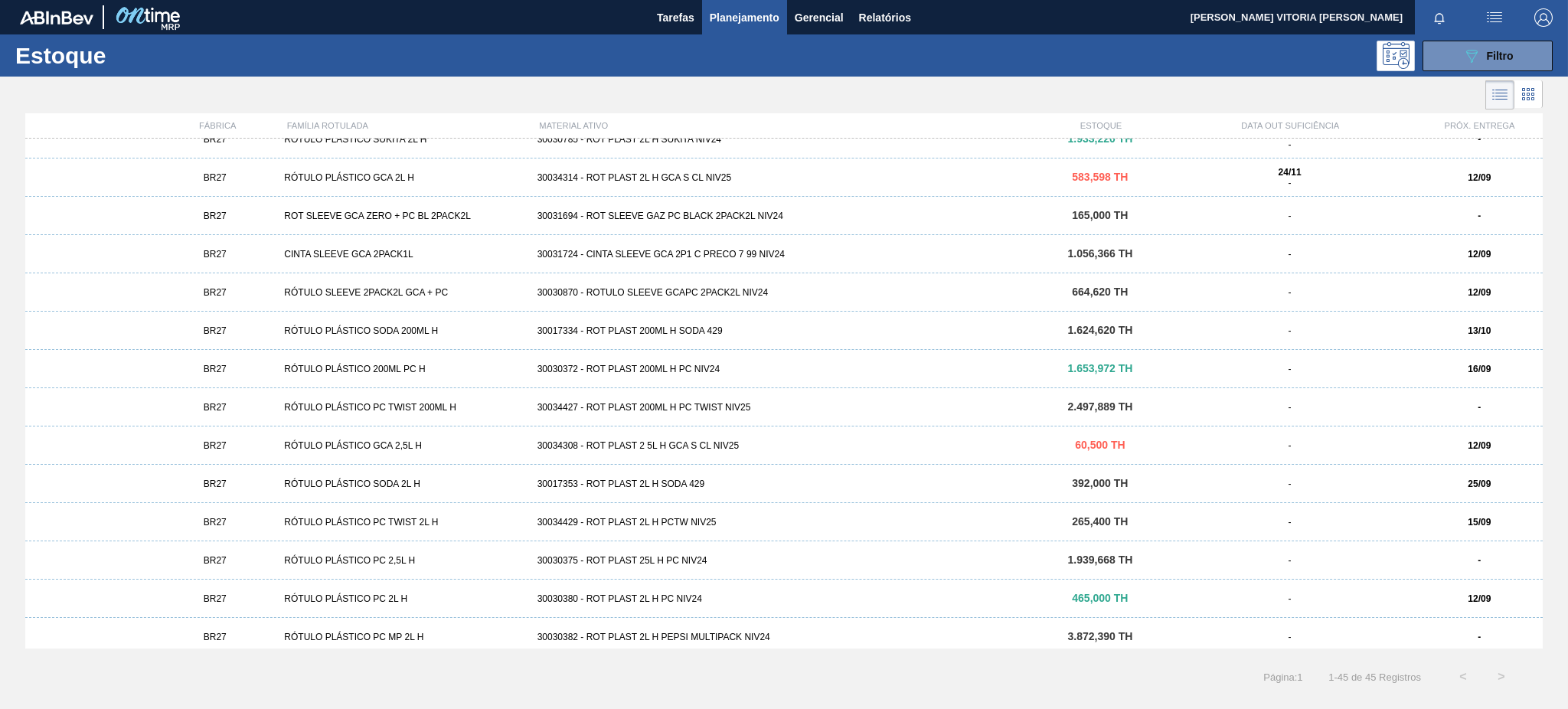
scroll to position [816, 0]
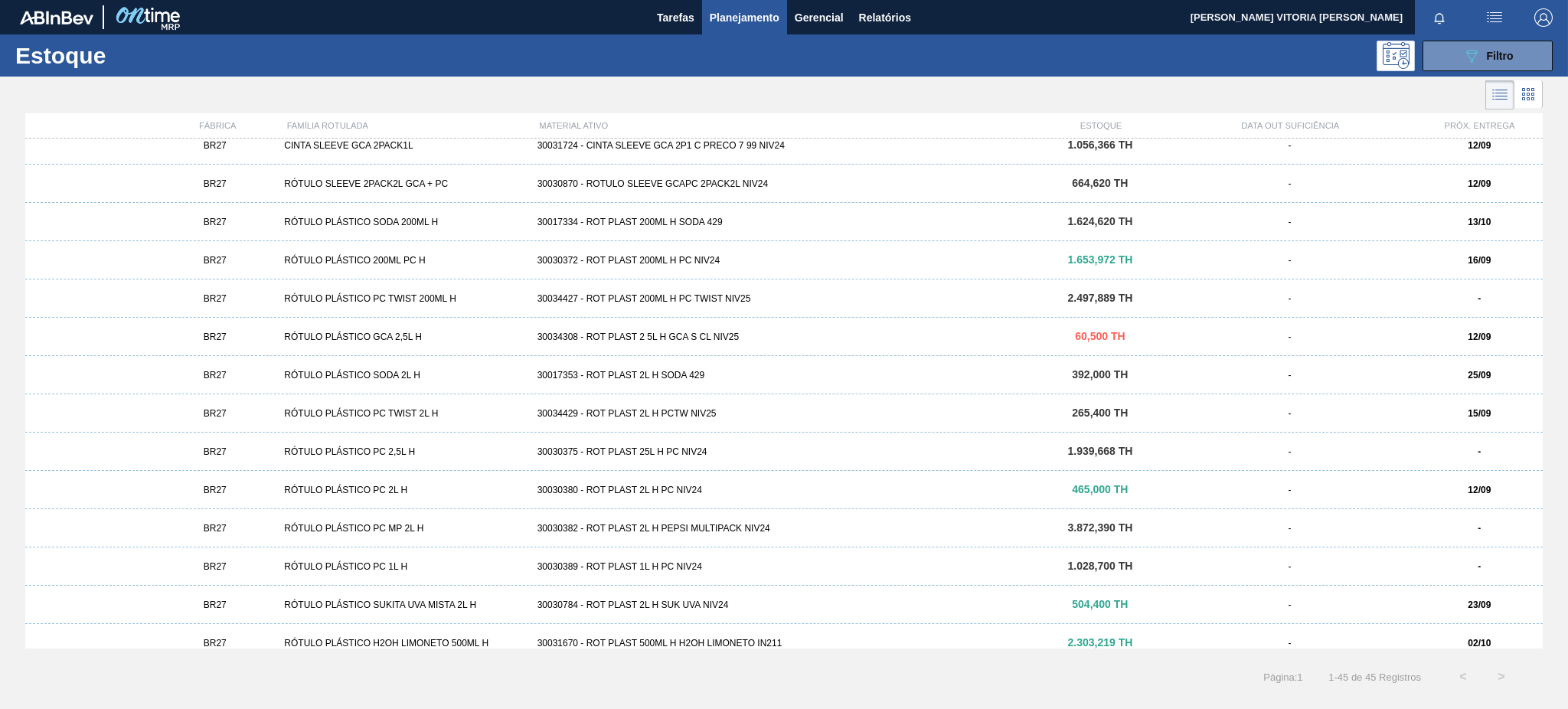
click at [752, 417] on div "30034429 - ROT PLAST 2L H PCTW NIV25" at bounding box center [784, 413] width 506 height 10
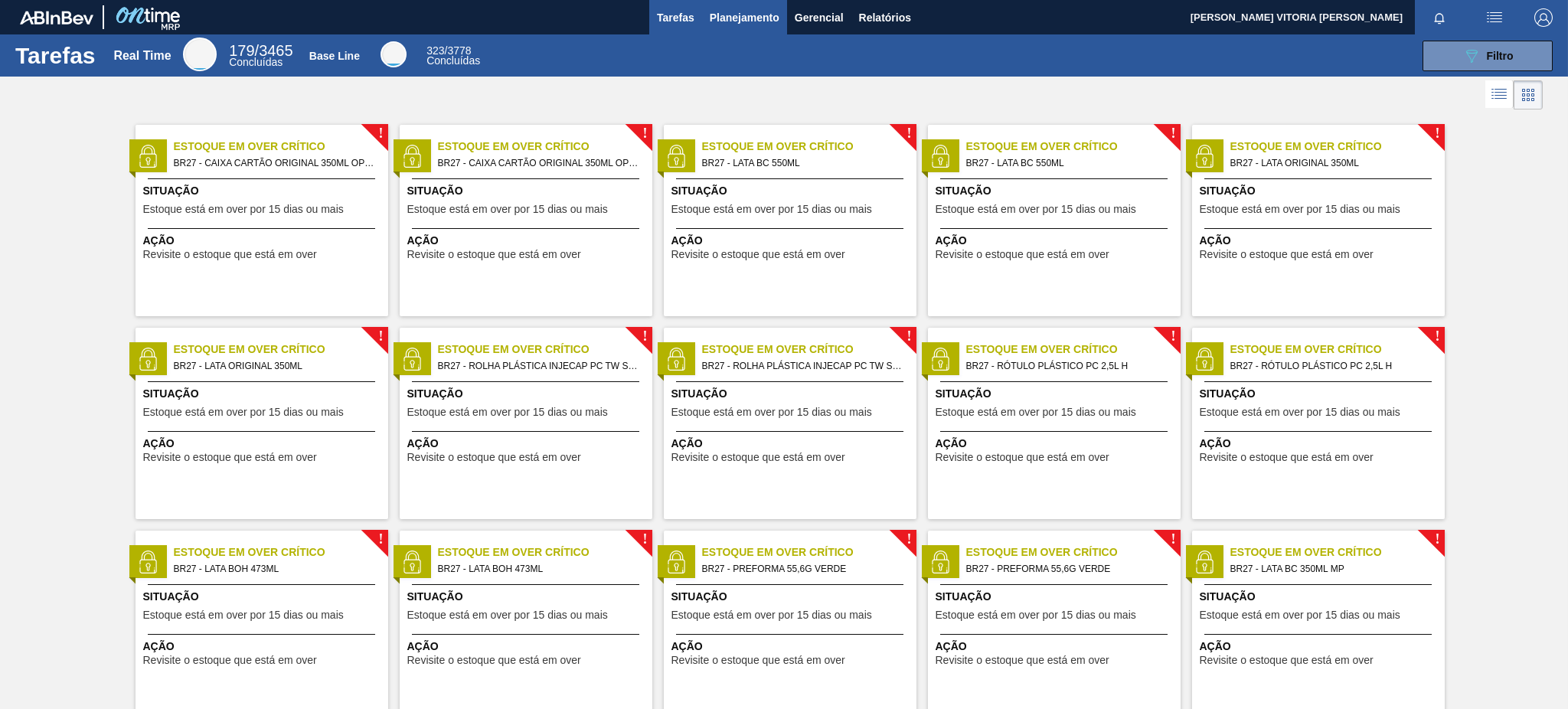
click at [720, 20] on span "Planejamento" at bounding box center [744, 17] width 70 height 19
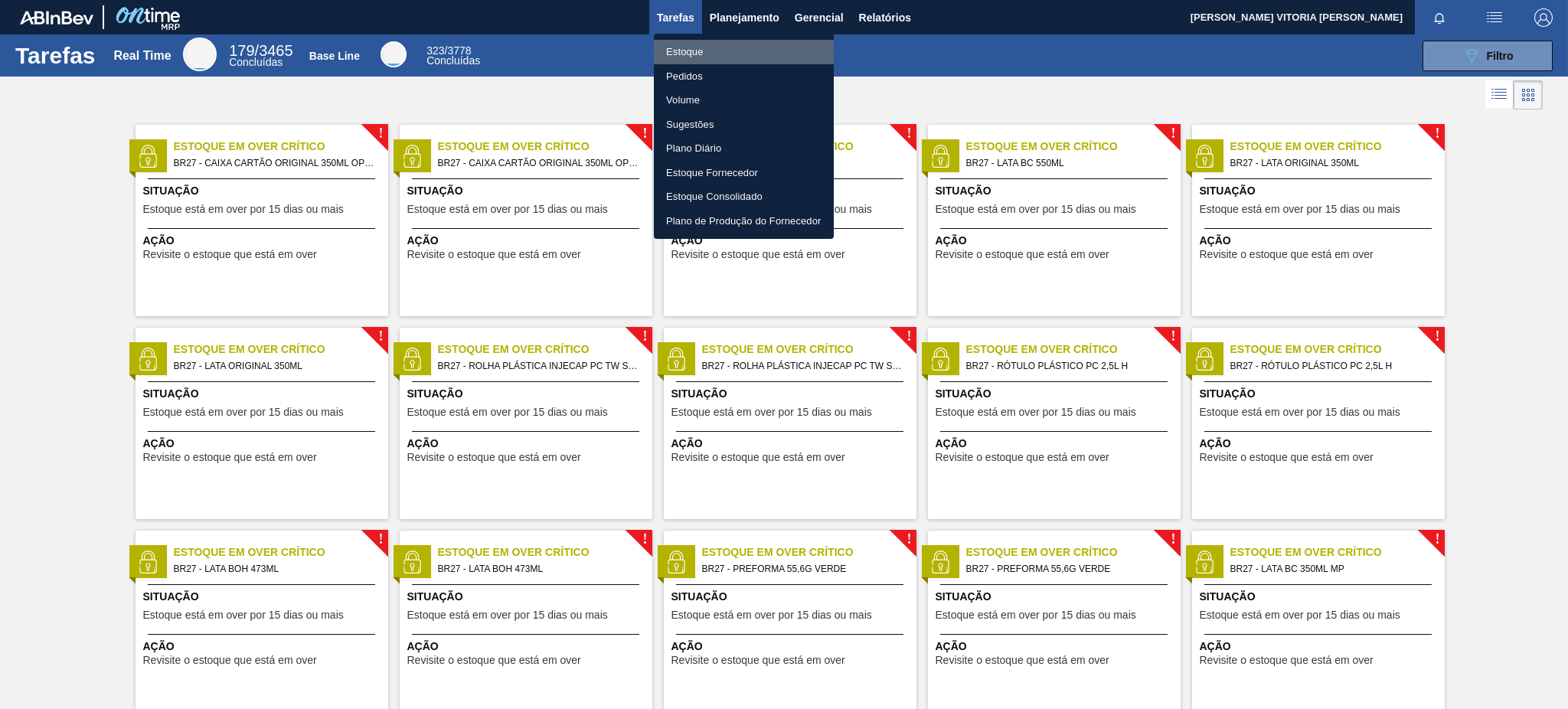
click at [714, 48] on li "Estoque" at bounding box center [744, 52] width 180 height 24
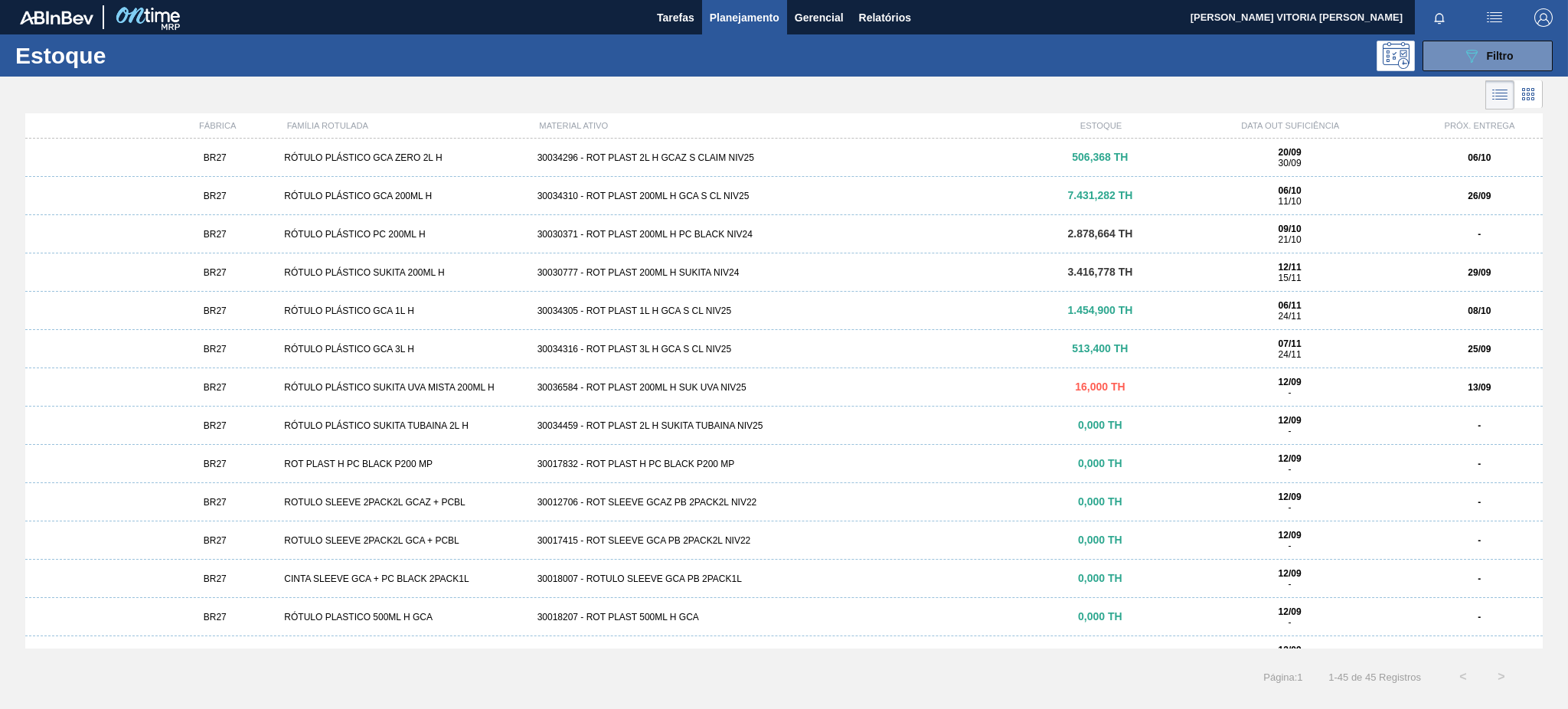
click at [787, 208] on div "BR27 RÓTULO PLÁSTICO GCA 200ML H 30034310 - ROT PLAST 200ML H GCA S CL NIV25 7.…" at bounding box center [784, 196] width 1517 height 39
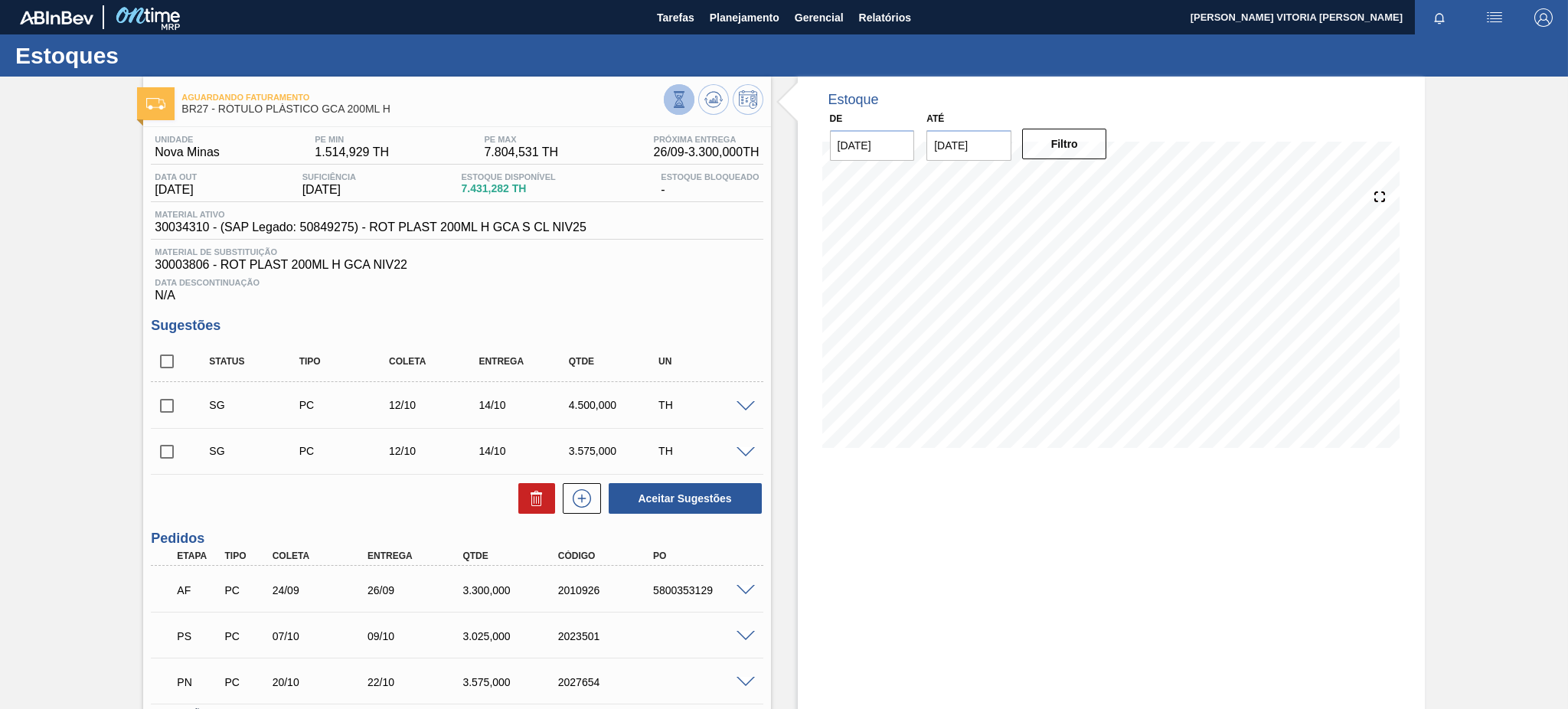
click at [677, 97] on icon at bounding box center [678, 99] width 17 height 17
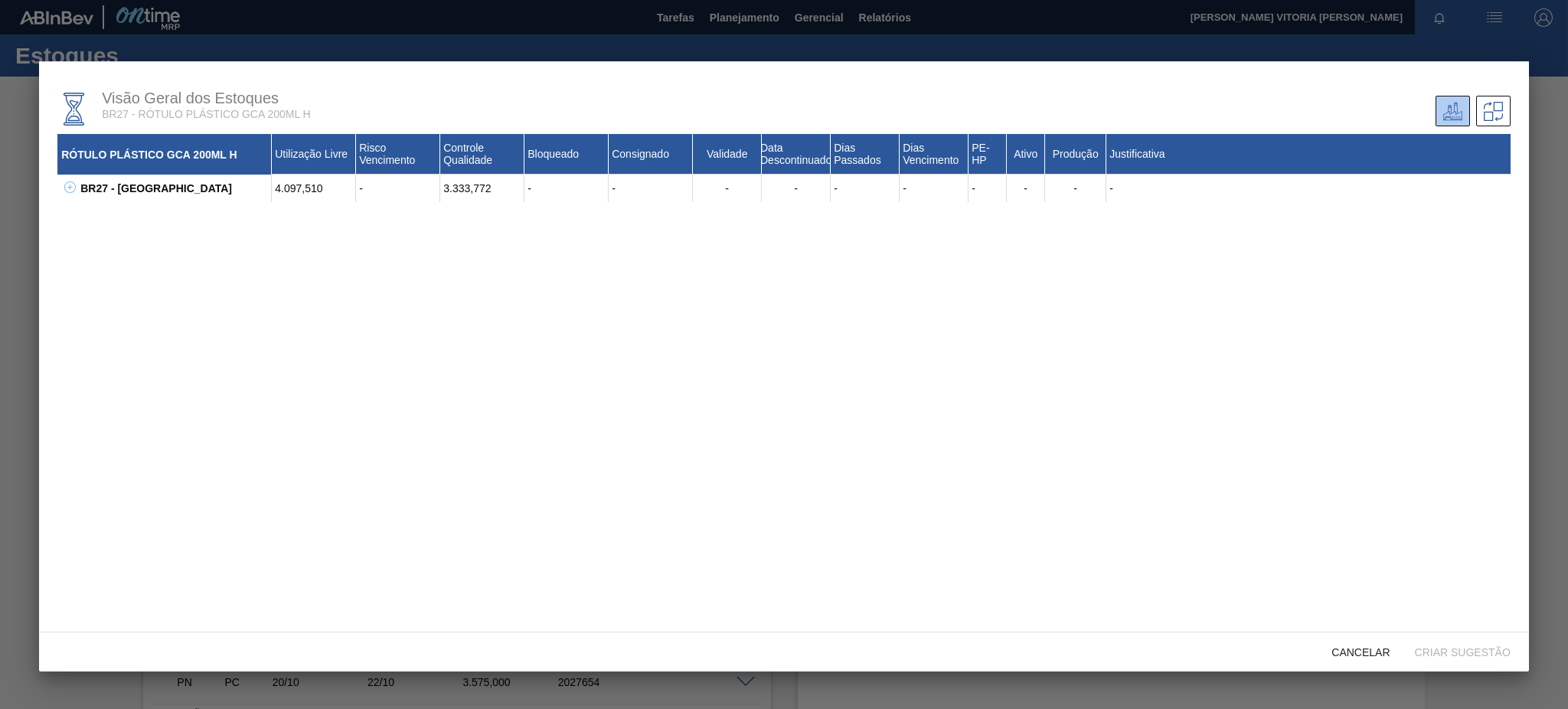
click at [61, 191] on button at bounding box center [67, 188] width 15 height 15
click at [1366, 649] on span "Cancelar" at bounding box center [1360, 652] width 83 height 12
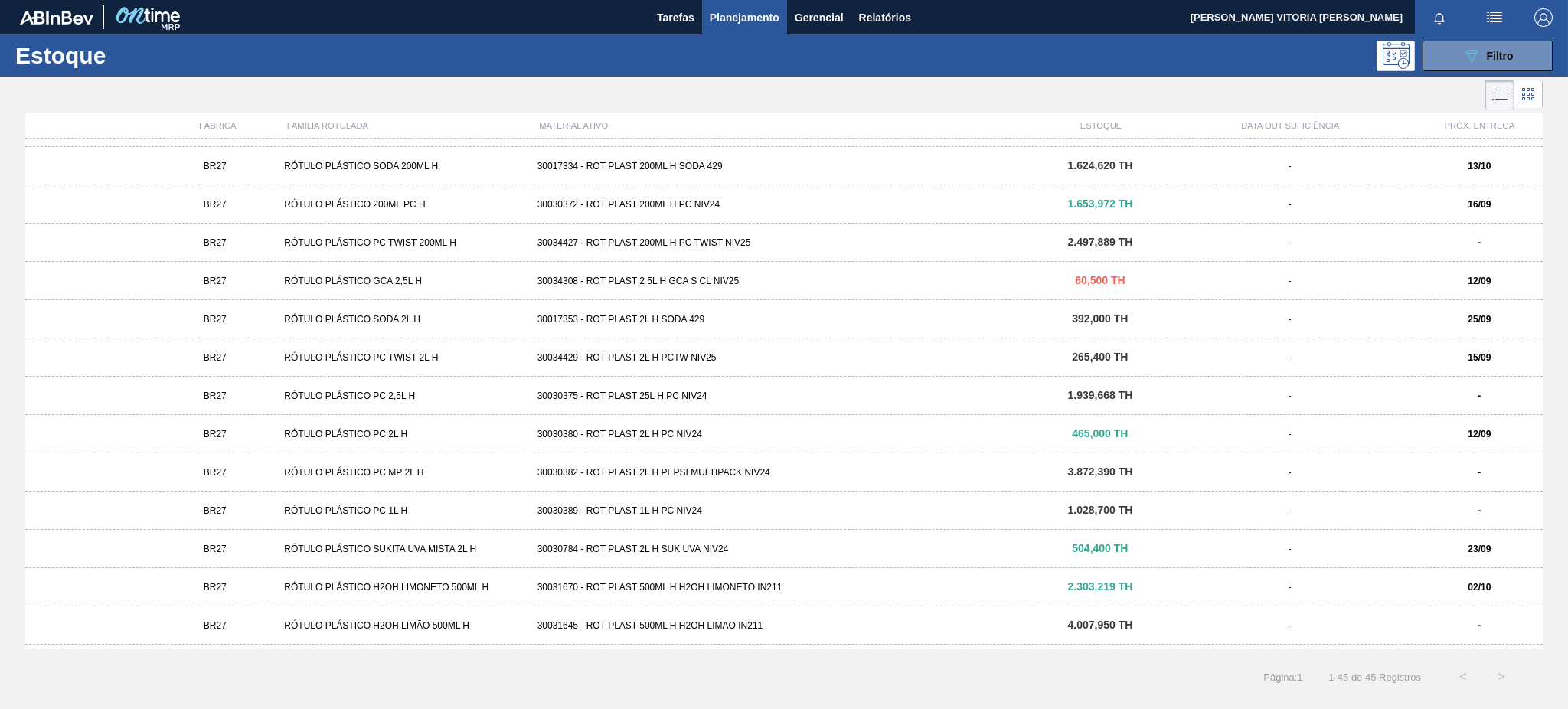
scroll to position [1020, 0]
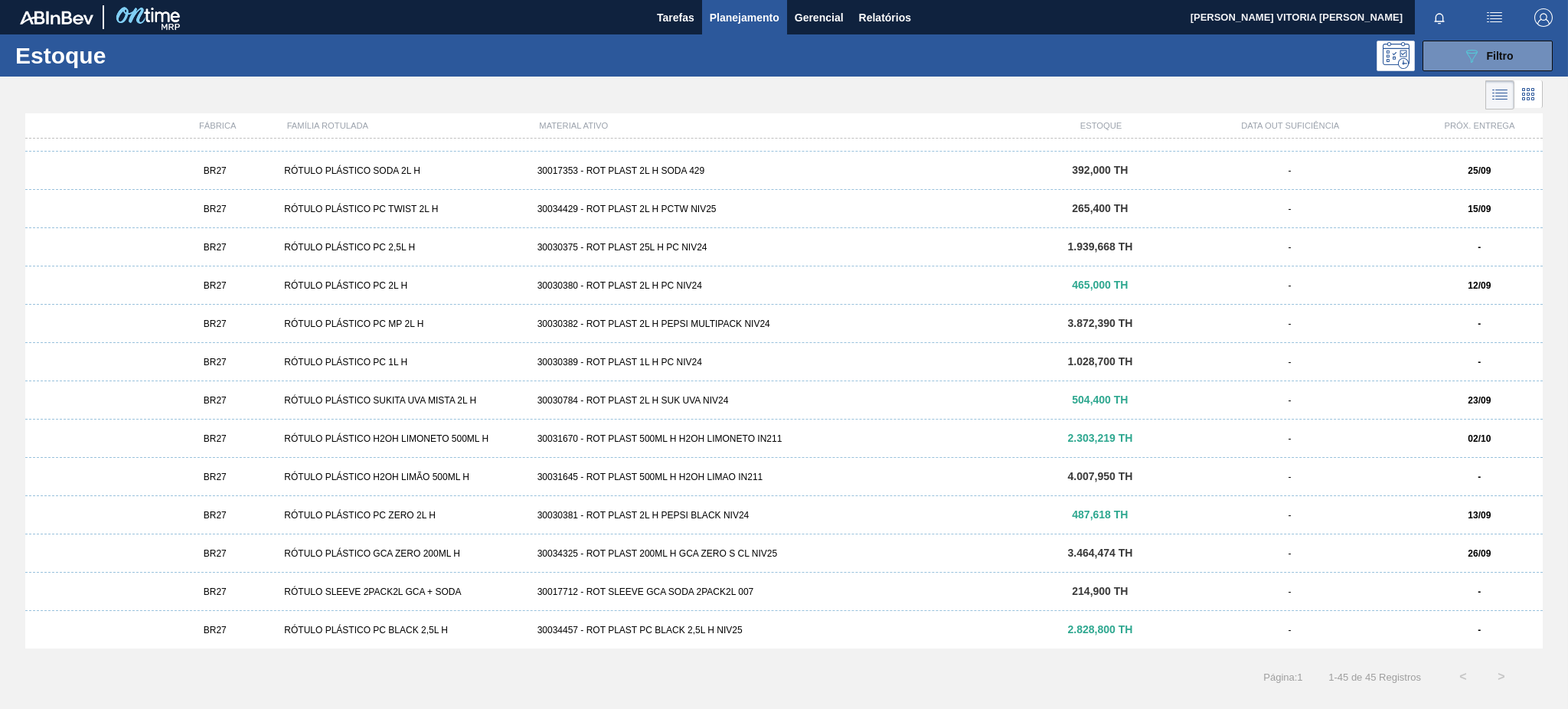
click at [706, 556] on div "30034325 - ROT PLAST 200ML H GCA ZERO S CL NIV25" at bounding box center [784, 553] width 506 height 10
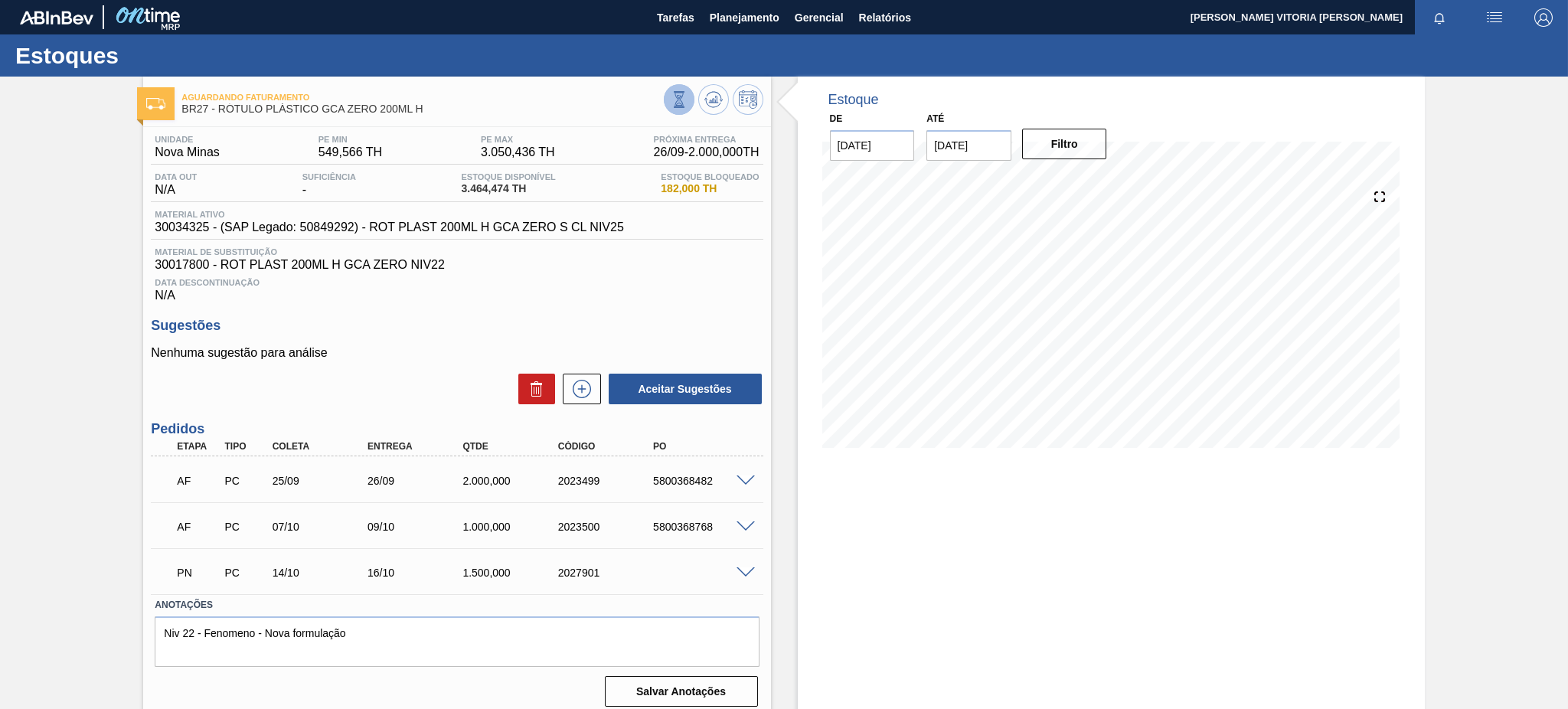
click at [687, 101] on button at bounding box center [679, 100] width 31 height 31
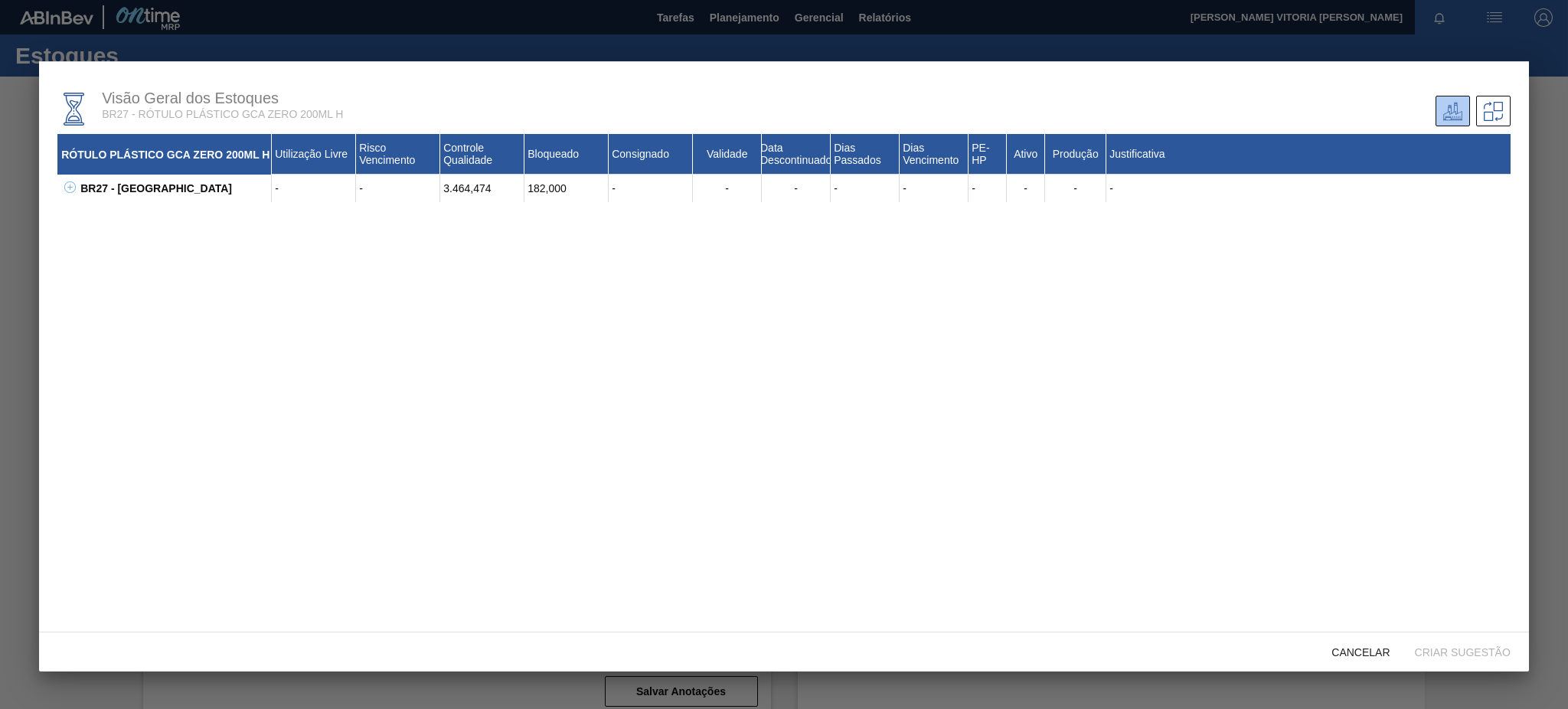
click at [77, 190] on div "BR27 - [GEOGRAPHIC_DATA]" at bounding box center [174, 188] width 195 height 27
click at [71, 188] on icon at bounding box center [70, 188] width 11 height 11
click at [84, 215] on icon at bounding box center [89, 215] width 11 height 11
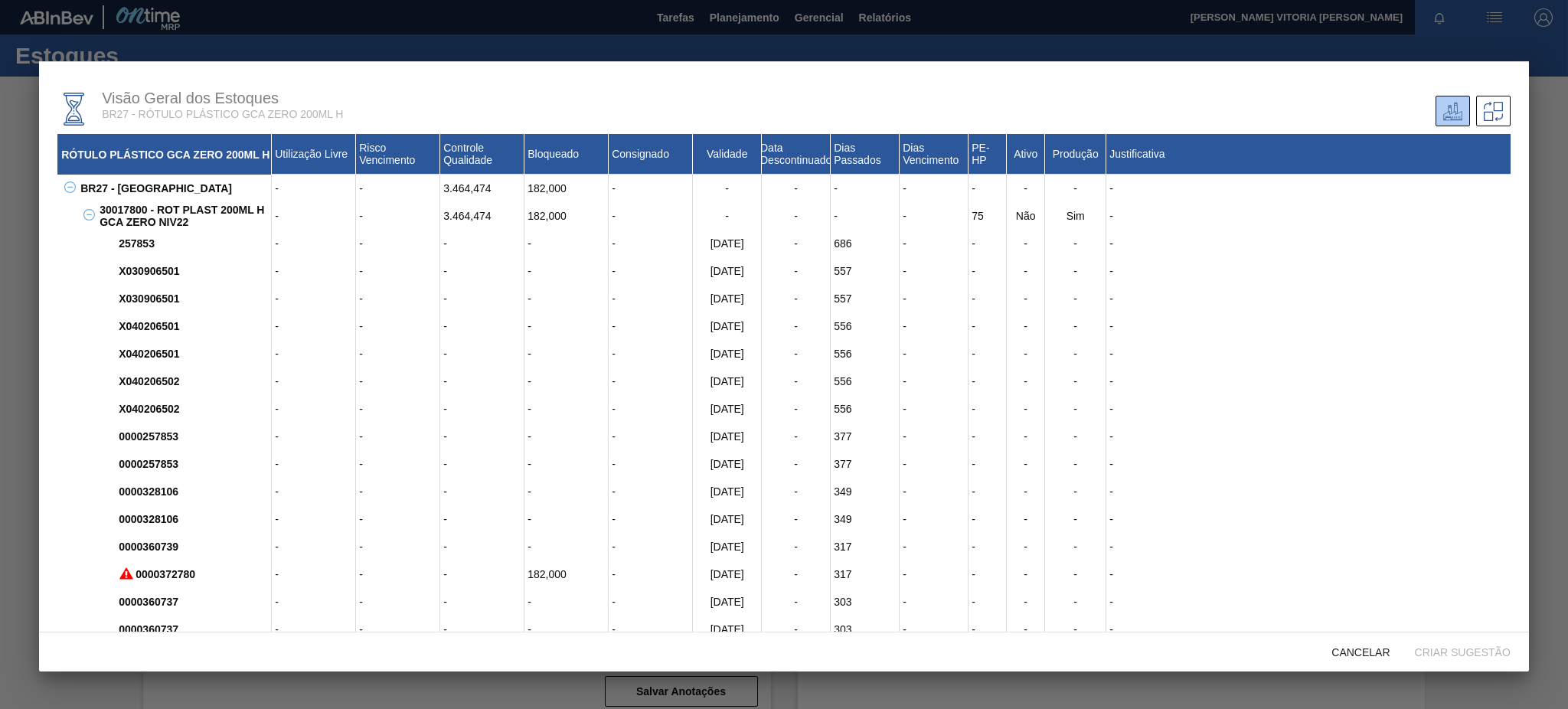
click at [87, 218] on icon at bounding box center [89, 215] width 11 height 11
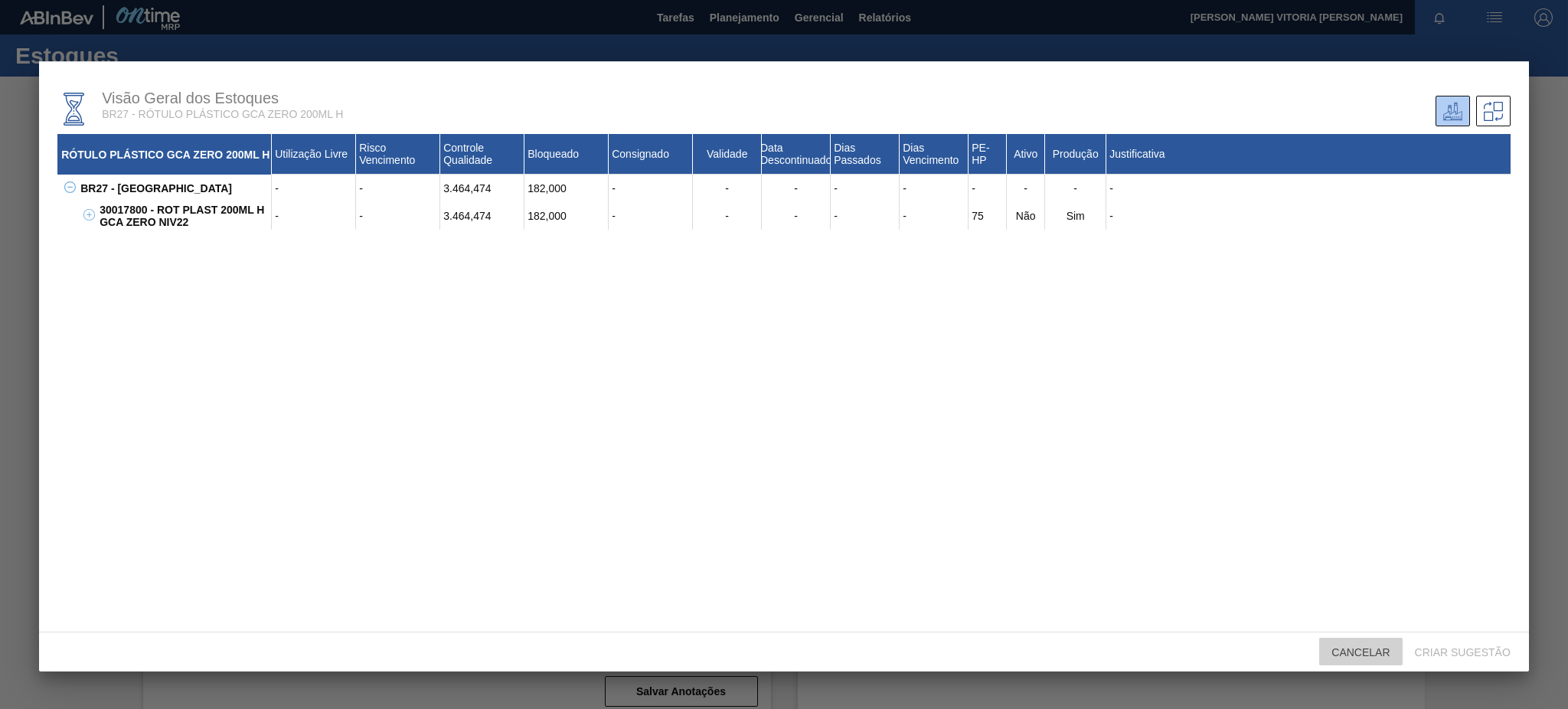
click at [1377, 654] on span "Cancelar" at bounding box center [1360, 652] width 83 height 12
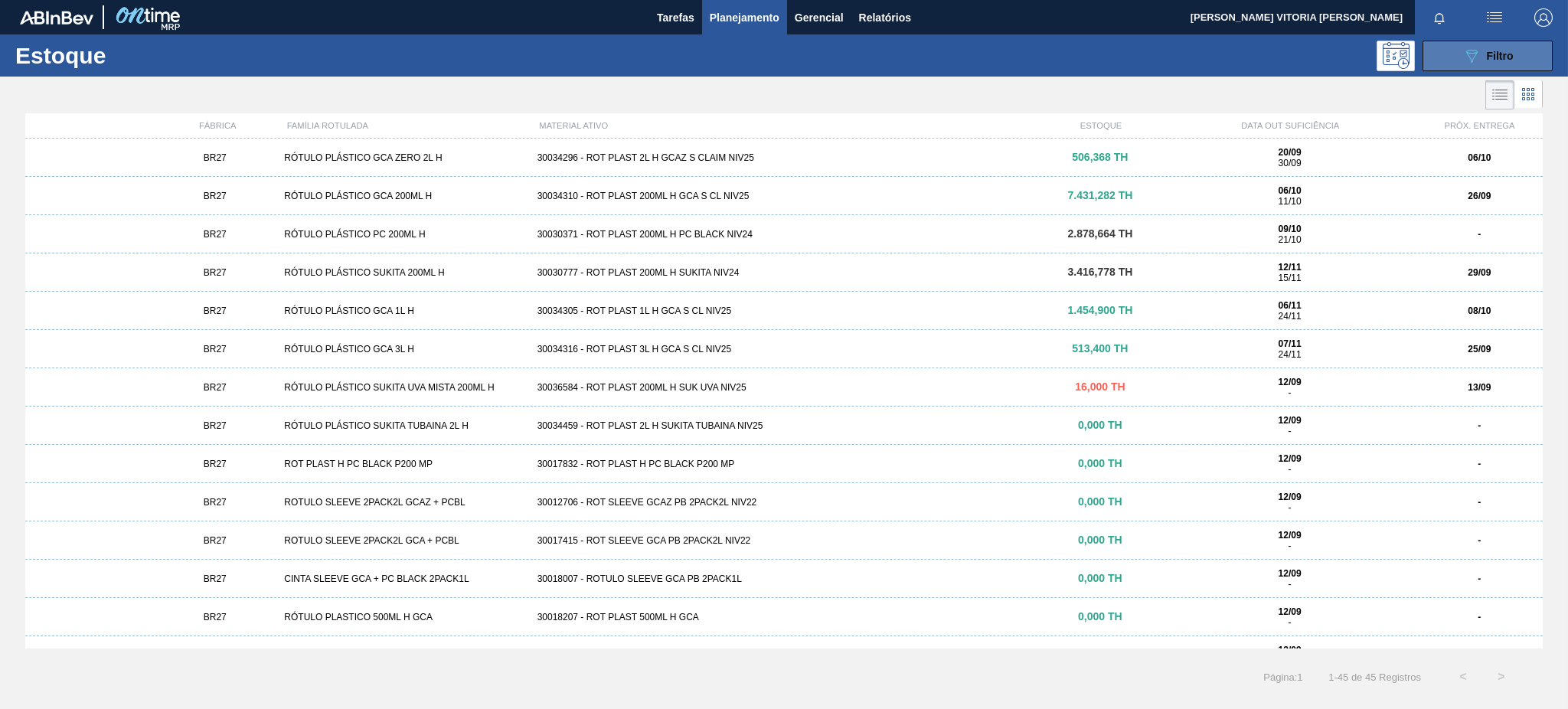
click at [1460, 45] on button "089F7B8B-B2A5-4AFE-B5C0-19BA573D28AC Filtro" at bounding box center [1488, 56] width 130 height 31
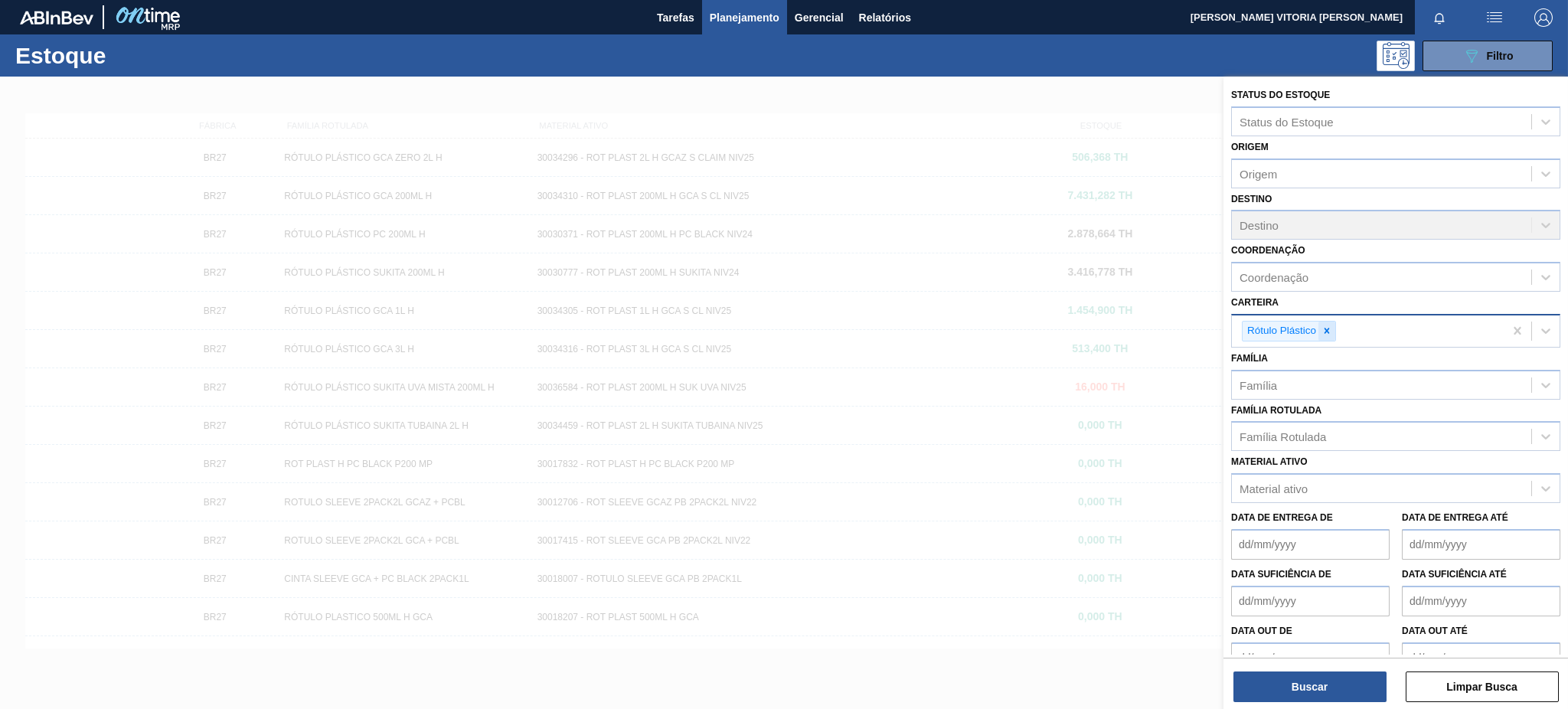
click at [1323, 325] on icon at bounding box center [1326, 330] width 10 height 10
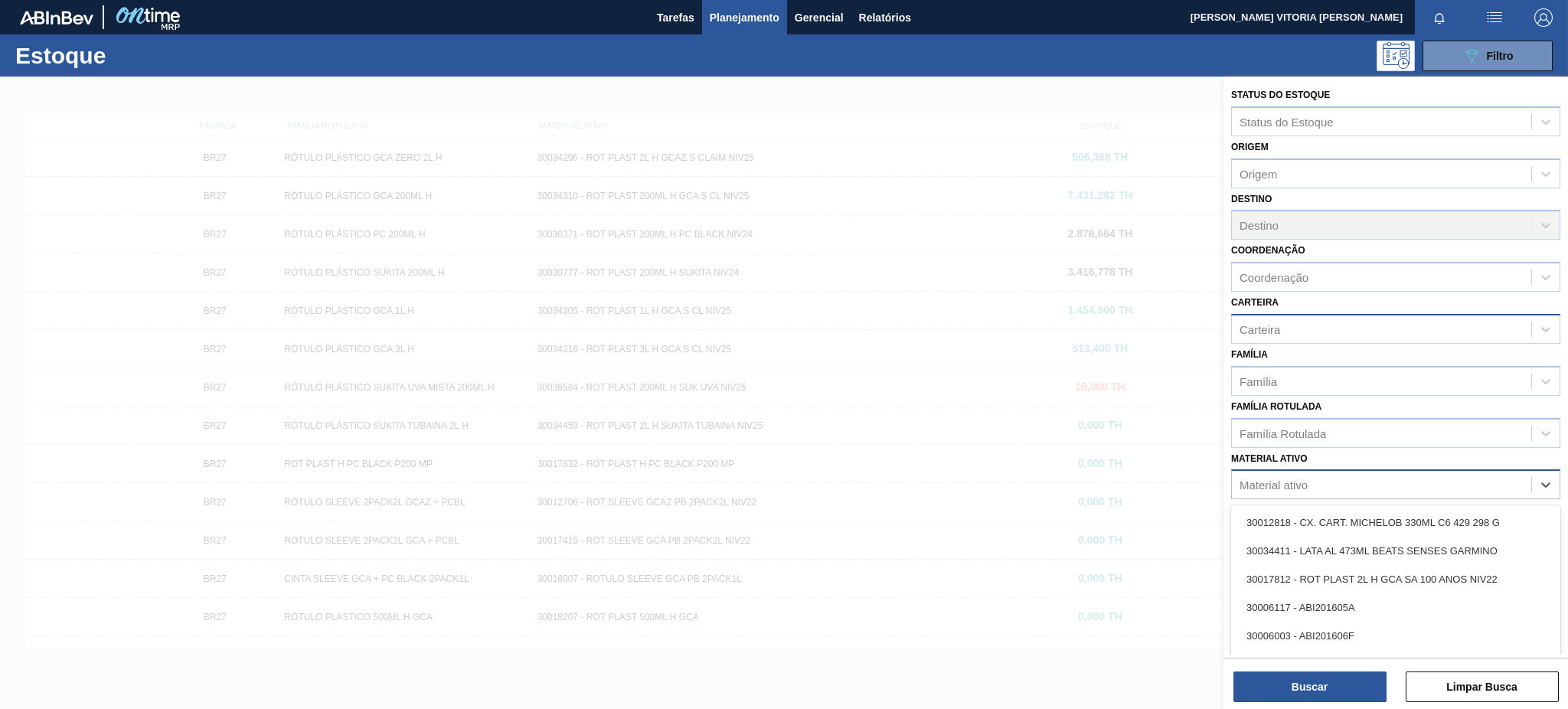
click at [1284, 481] on div "Material ativo" at bounding box center [1273, 485] width 68 height 13
type ativo "13,7"
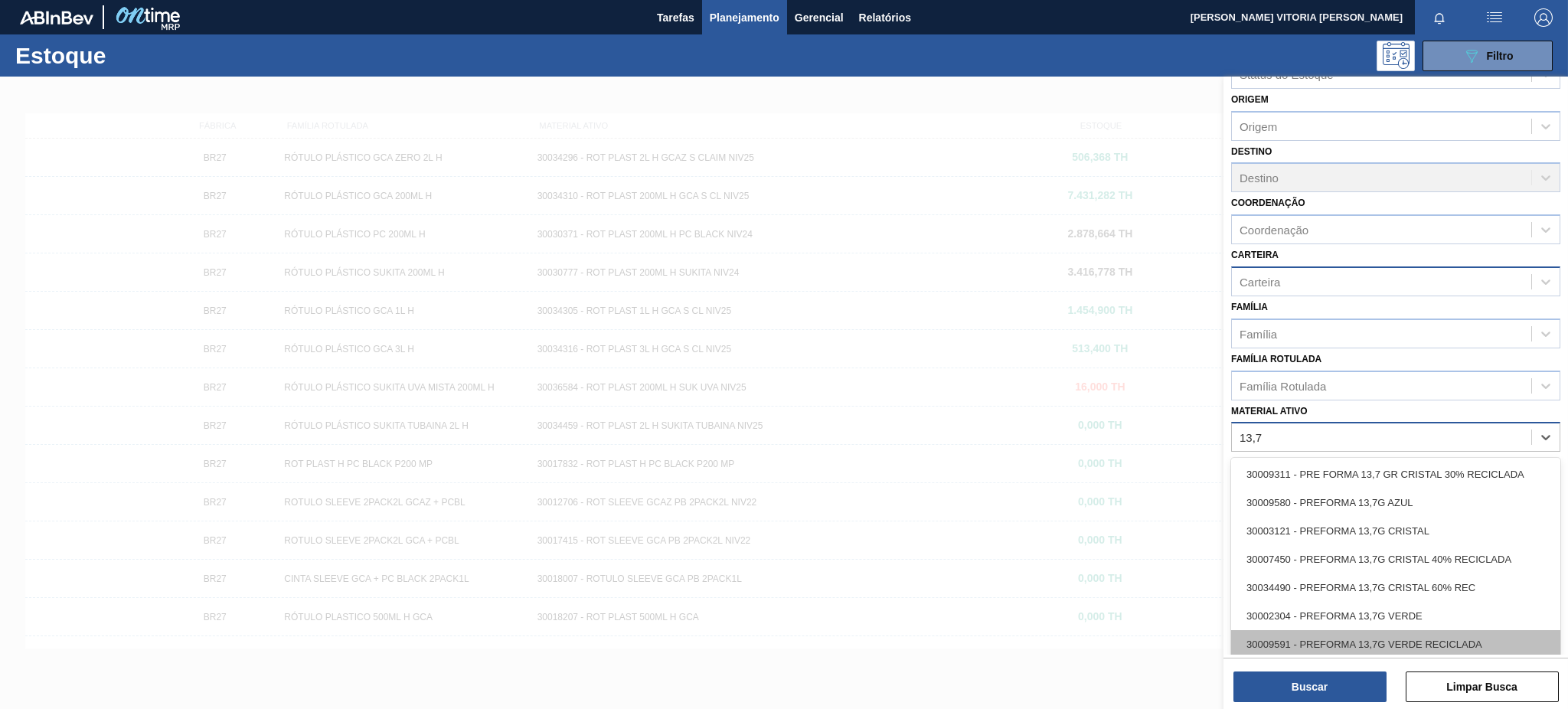
click at [1449, 637] on div "30009591 - PREFORMA 13,7G VERDE RECICLADA" at bounding box center [1395, 644] width 329 height 28
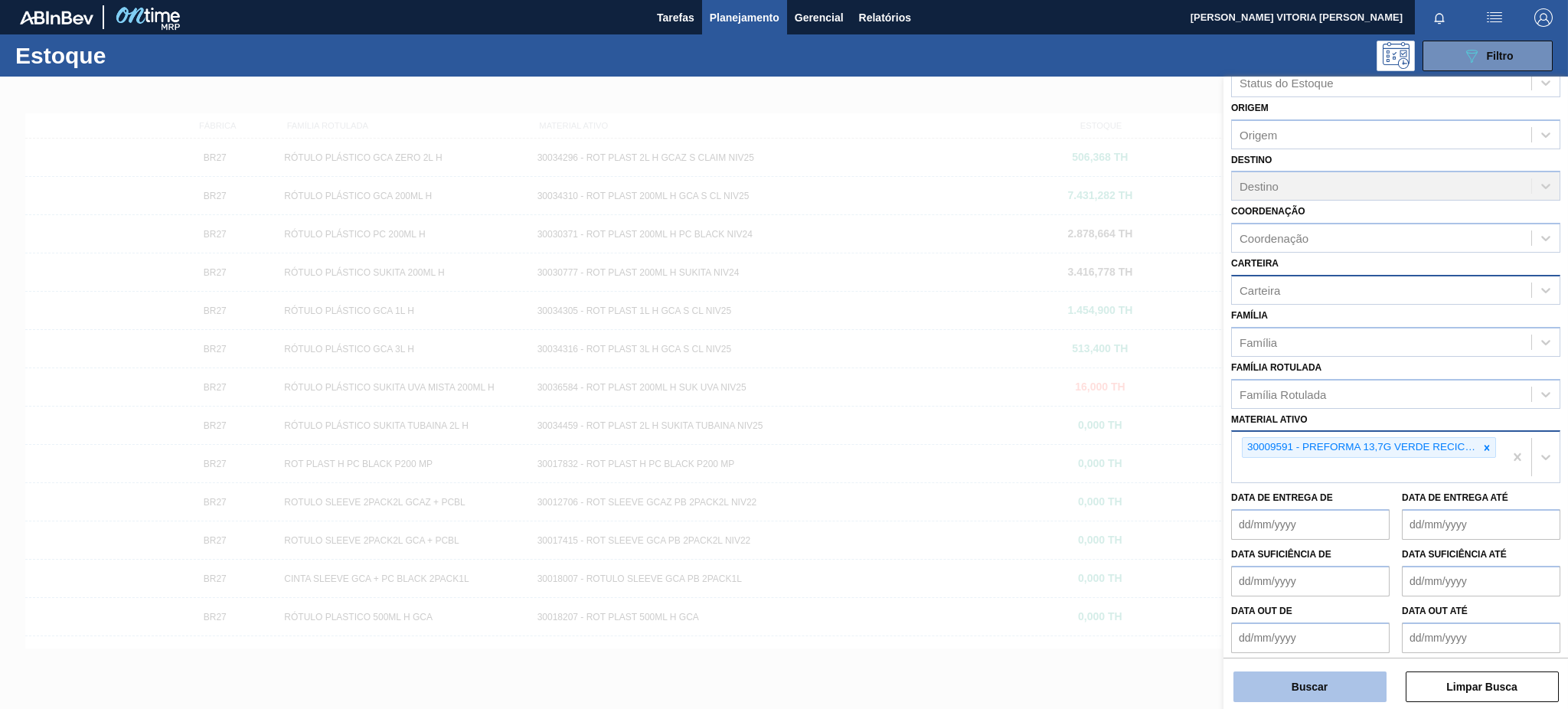
click at [1290, 678] on button "Buscar" at bounding box center [1310, 686] width 153 height 31
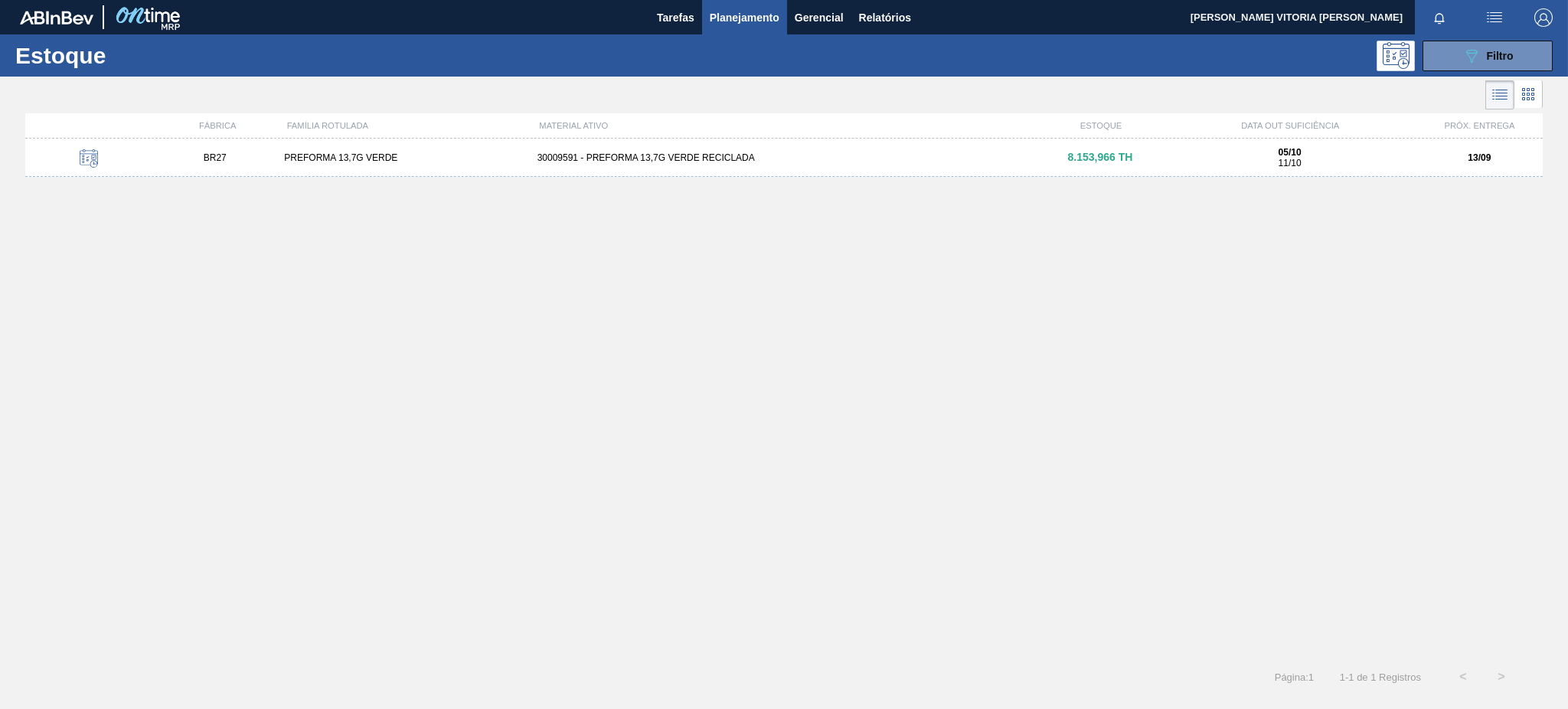
click at [909, 180] on div "BR27 PREFORMA 13,7G VERDE 30009591 - PREFORMA 13,7G VERDE RECICLADA 8.153,966 T…" at bounding box center [784, 394] width 1517 height 510
click at [614, 167] on div "BR27 PREFORMA 13,7G VERDE 30009591 - PREFORMA 13,7G VERDE RECICLADA 8.153,966 T…" at bounding box center [784, 158] width 1517 height 39
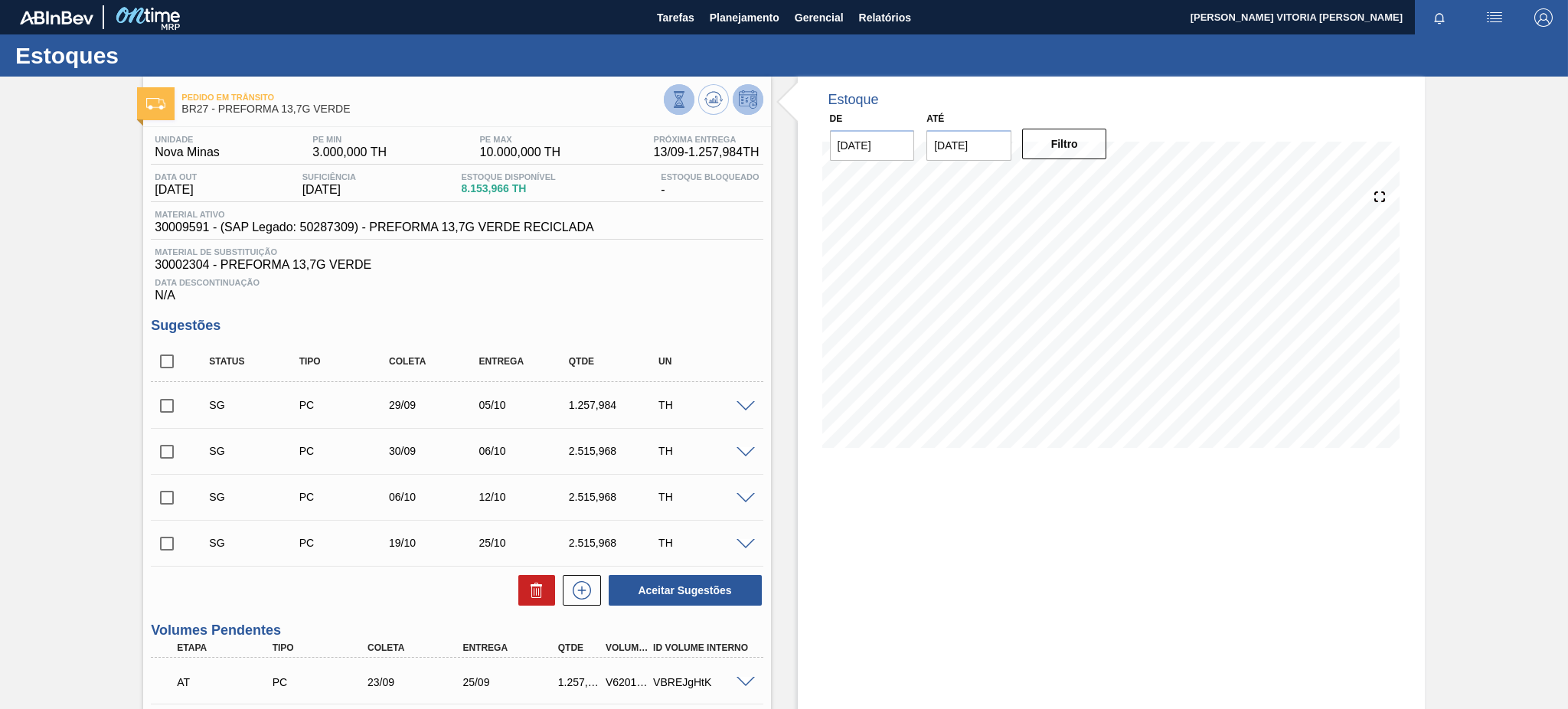
click at [678, 102] on icon at bounding box center [678, 99] width 17 height 17
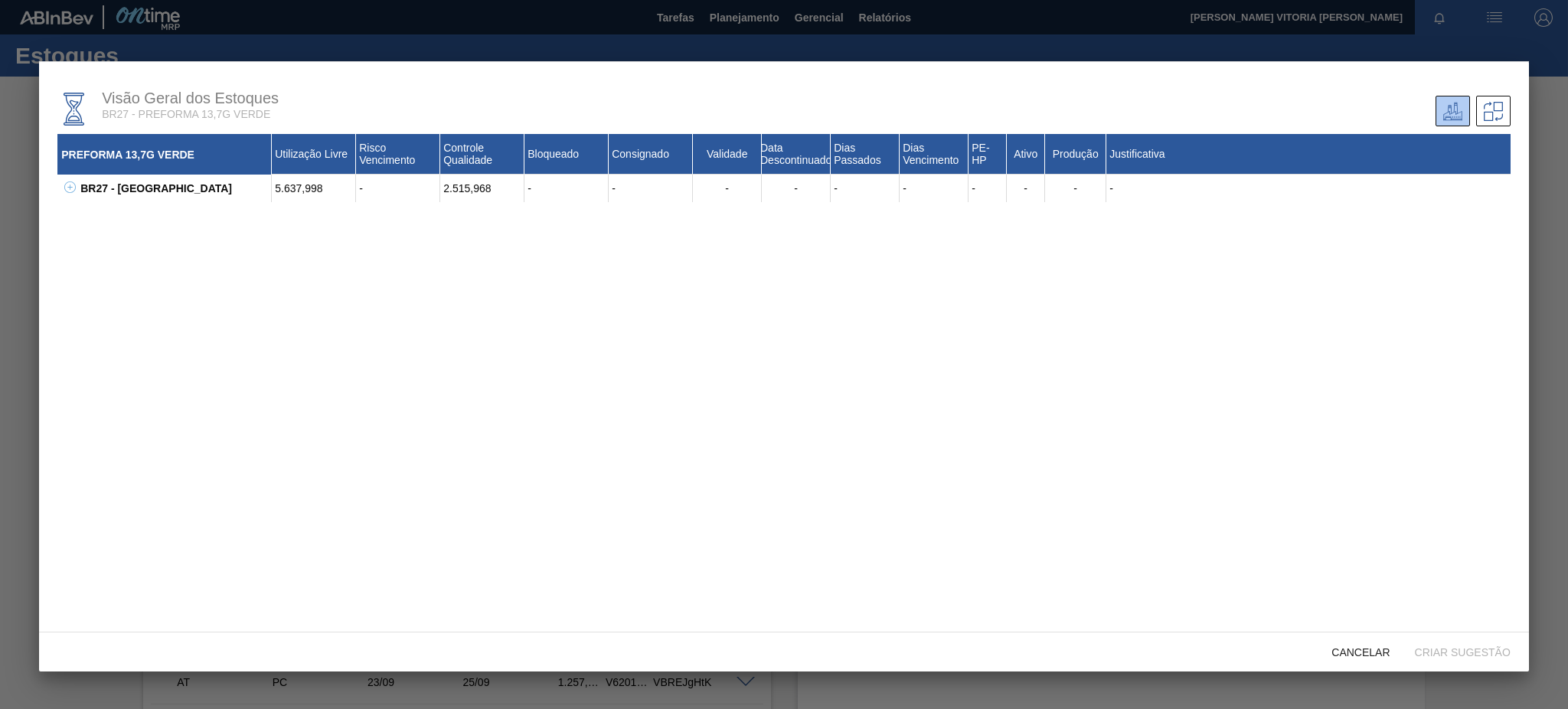
click at [53, 188] on div "Visão Geral dos Estoques BR27 - PREFORMA 13,7G VERDE PREFORMA 13,7G VERDE Utili…" at bounding box center [784, 347] width 1490 height 571
click at [67, 182] on icon at bounding box center [70, 188] width 11 height 11
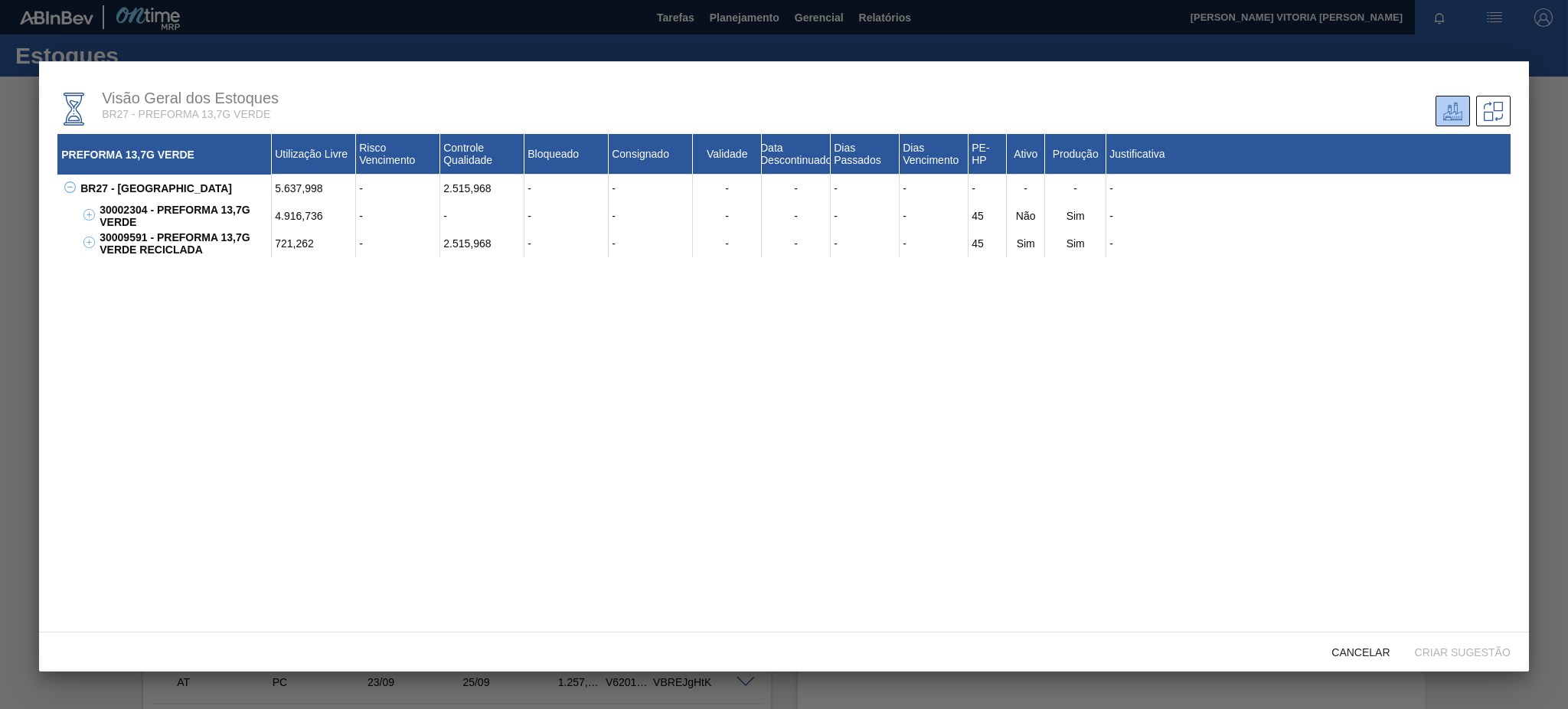
click at [2, 139] on div at bounding box center [784, 354] width 1568 height 709
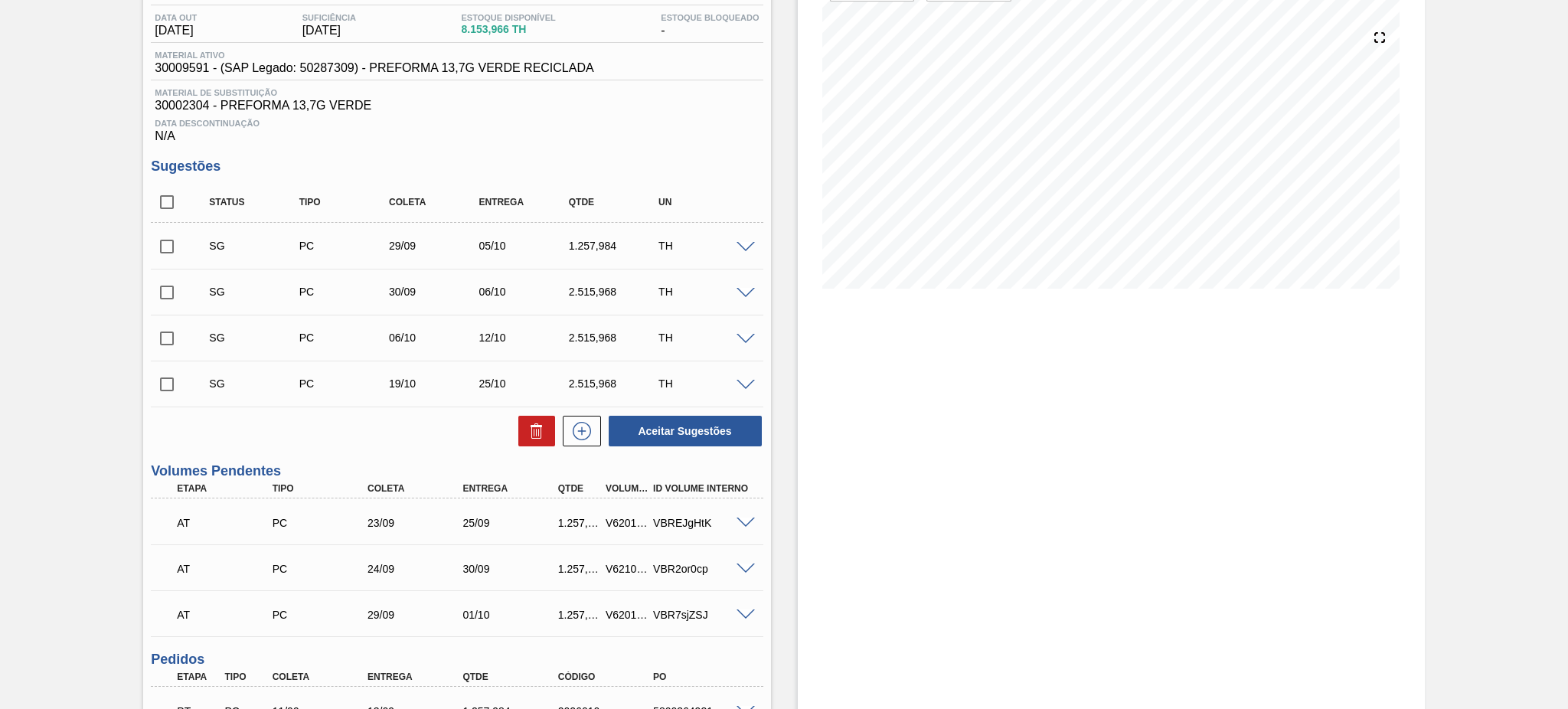
scroll to position [307, 0]
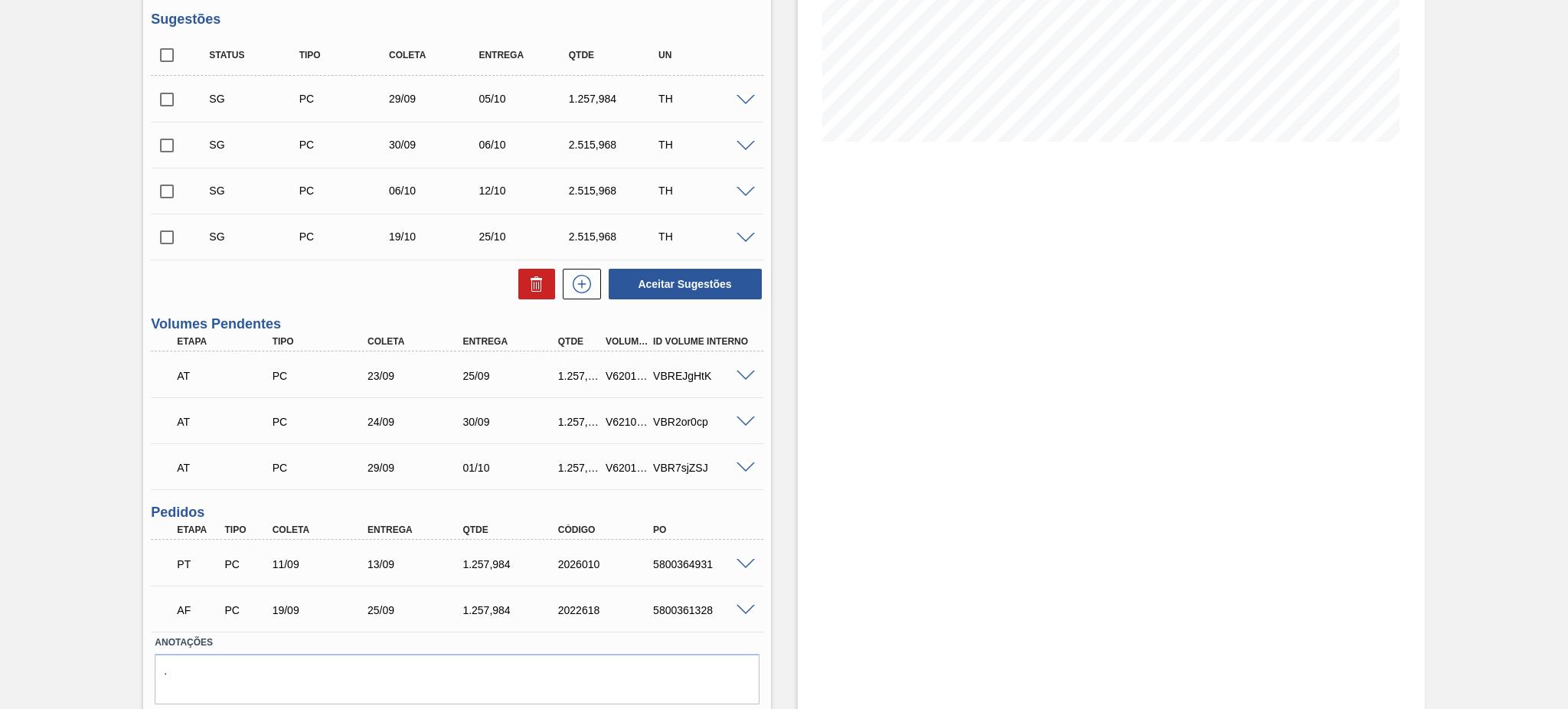
click at [729, 560] on div "5800364931" at bounding box center [702, 564] width 107 height 12
click at [741, 562] on span at bounding box center [745, 565] width 19 height 11
